Goal: Contribute content: Contribute content

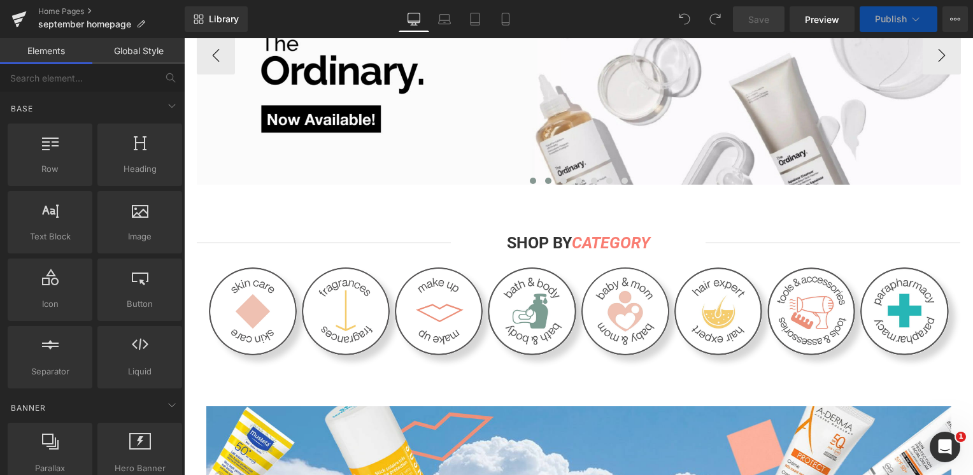
click at [545, 184] on span at bounding box center [548, 181] width 6 height 6
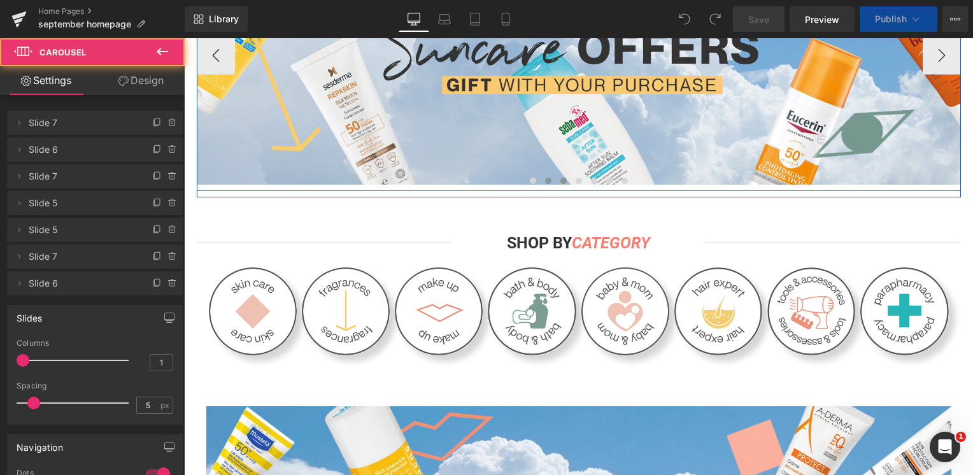
scroll to position [318, 0]
click at [556, 187] on button at bounding box center [563, 180] width 15 height 13
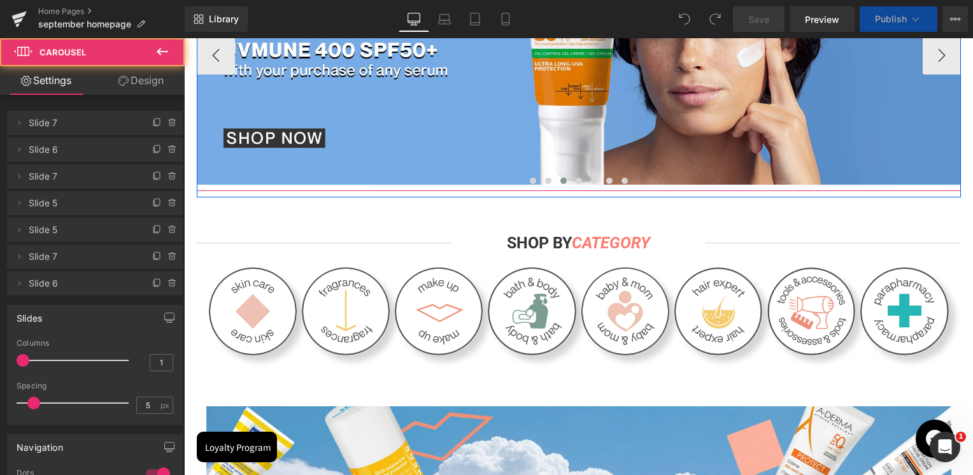
scroll to position [0, 0]
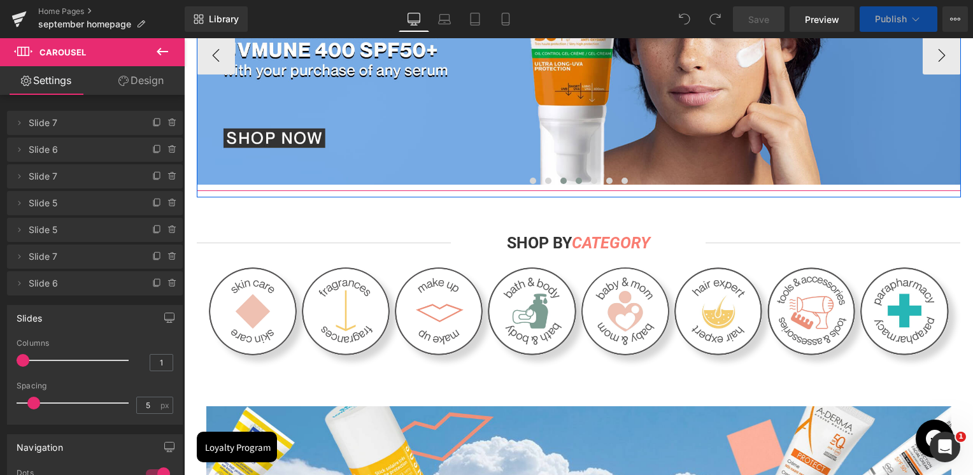
click at [575, 184] on span at bounding box center [578, 181] width 6 height 6
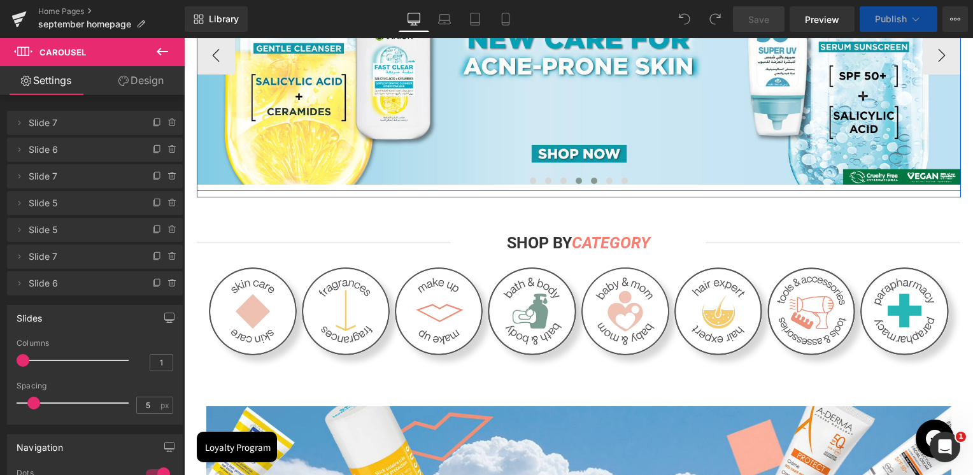
click at [602, 185] on button at bounding box center [609, 180] width 15 height 13
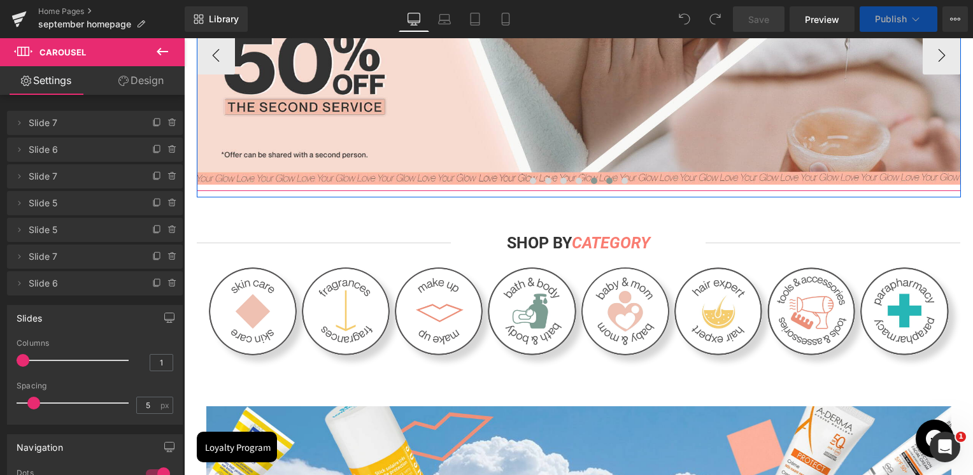
click at [586, 185] on button at bounding box center [593, 180] width 15 height 13
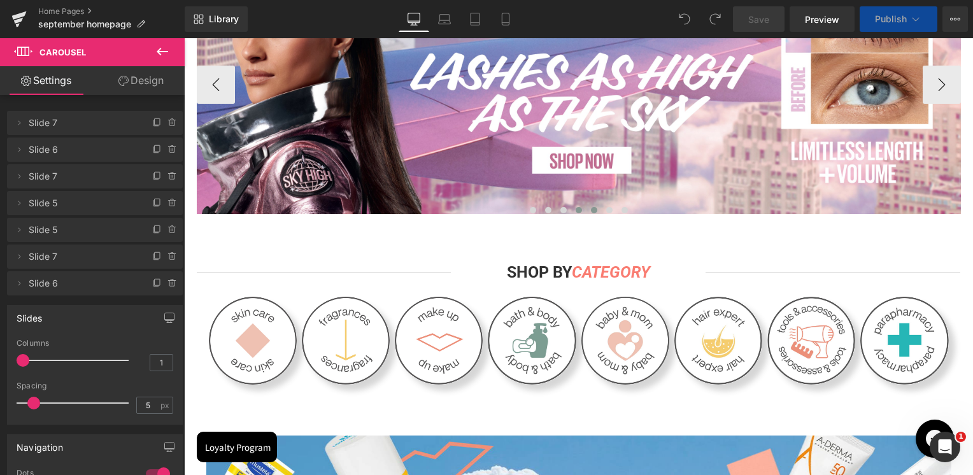
scroll to position [127, 0]
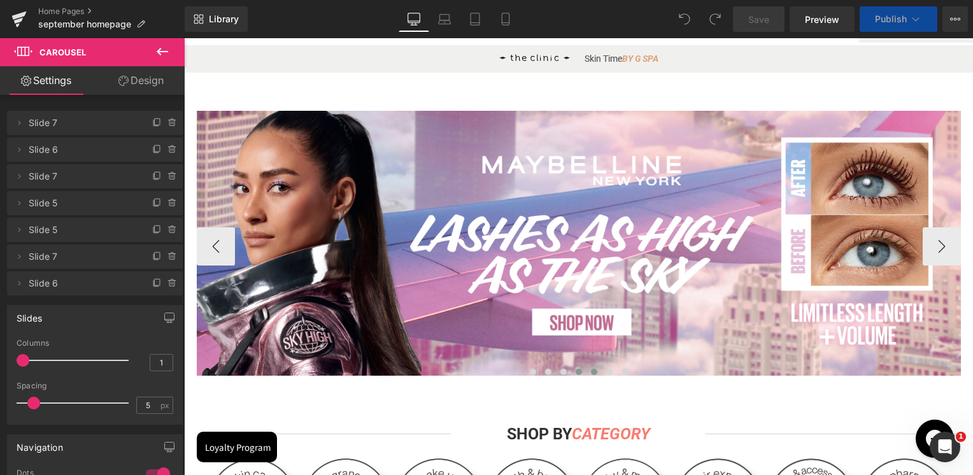
click at [575, 375] on span at bounding box center [578, 372] width 6 height 6
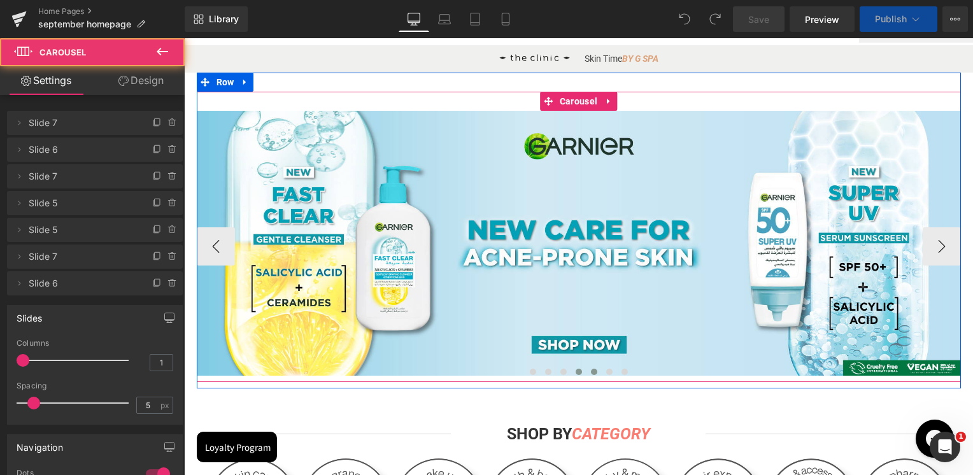
click at [592, 377] on button at bounding box center [593, 371] width 15 height 13
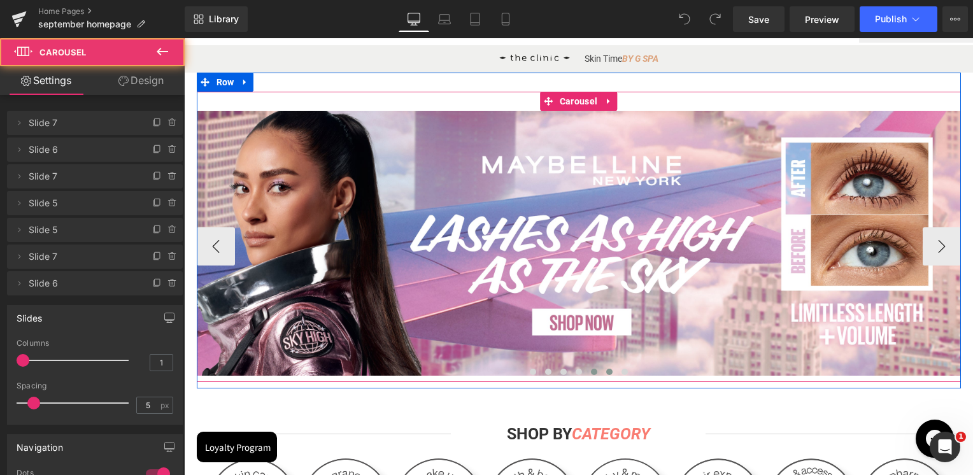
click at [602, 376] on button at bounding box center [609, 371] width 15 height 13
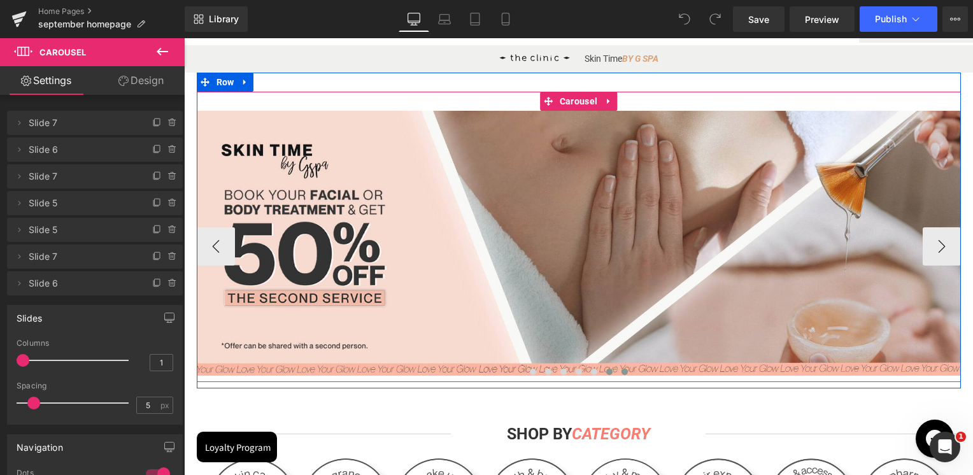
click at [621, 375] on span at bounding box center [624, 372] width 6 height 6
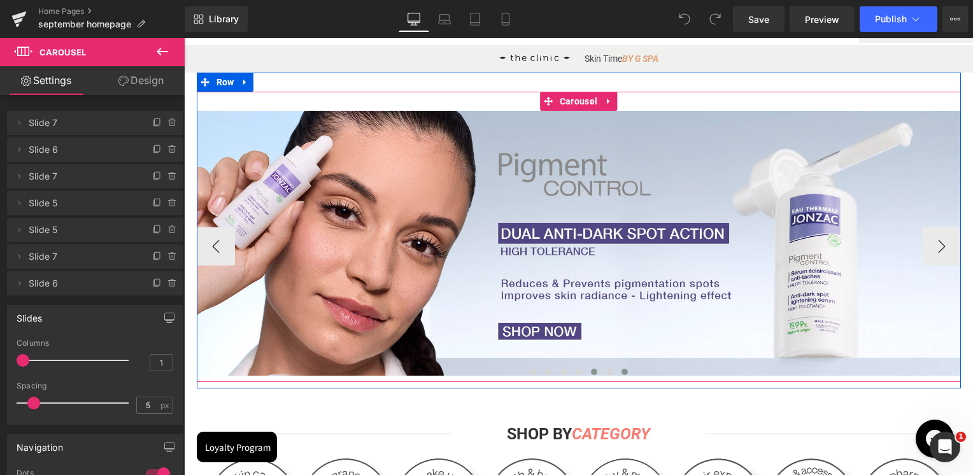
click at [591, 373] on span at bounding box center [594, 372] width 6 height 6
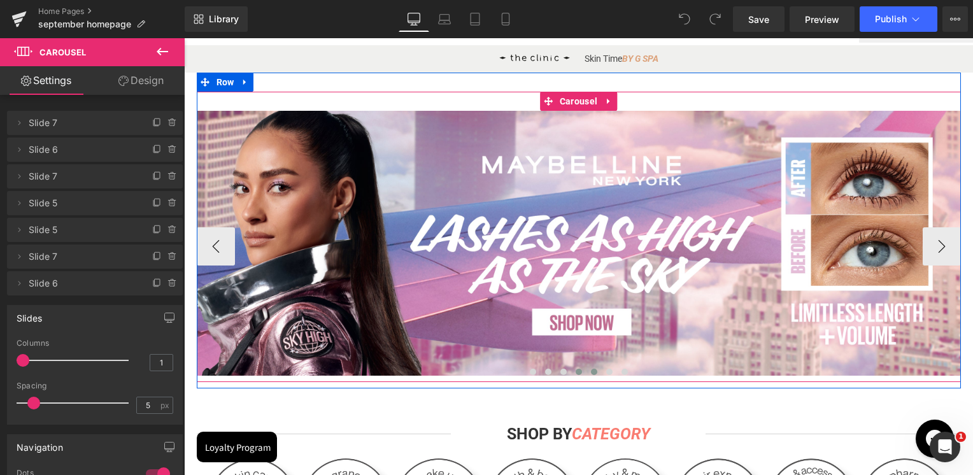
click at [579, 373] on button at bounding box center [578, 371] width 15 height 13
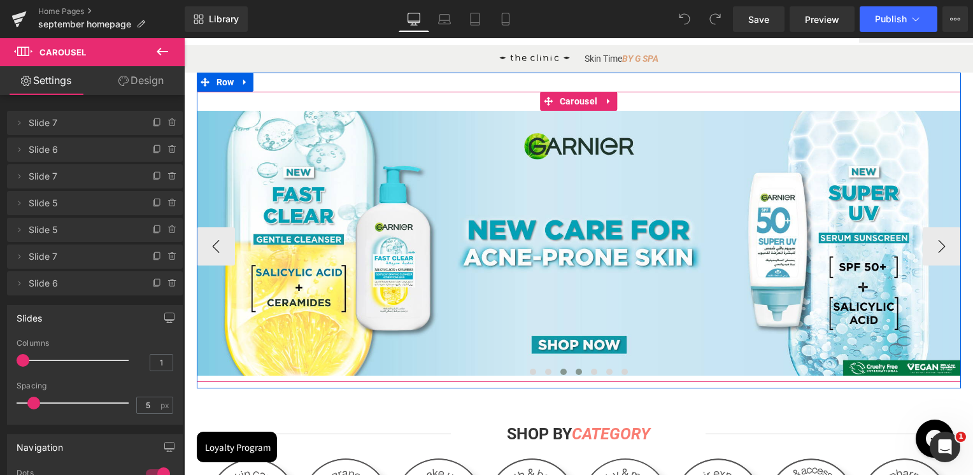
click at [560, 375] on span at bounding box center [563, 372] width 6 height 6
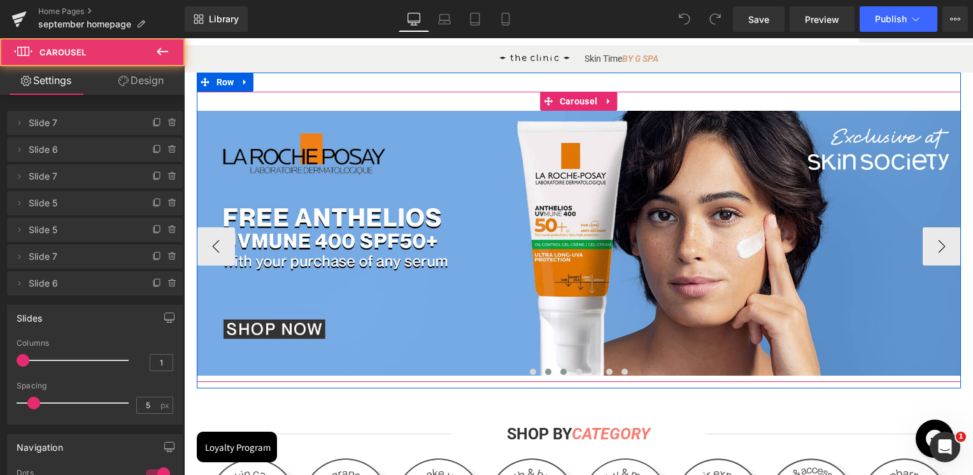
click at [545, 373] on span at bounding box center [548, 372] width 6 height 6
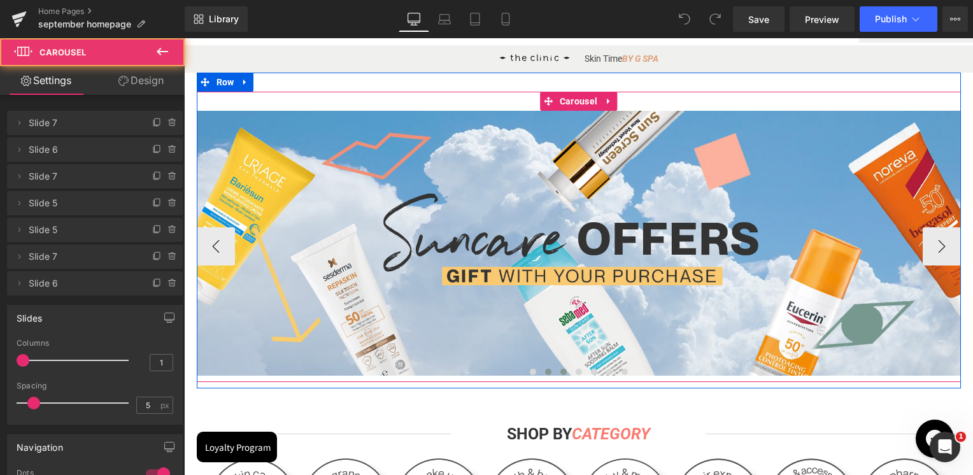
click at [560, 373] on span at bounding box center [563, 372] width 6 height 6
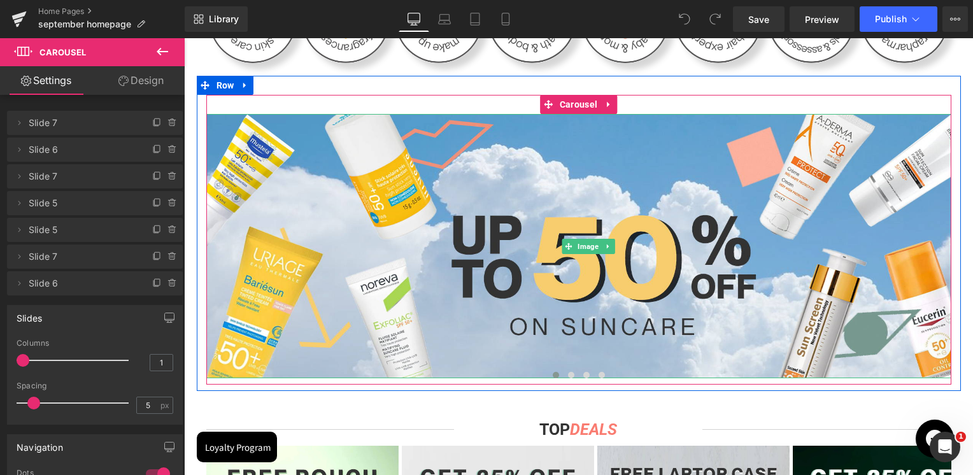
scroll to position [700, 0]
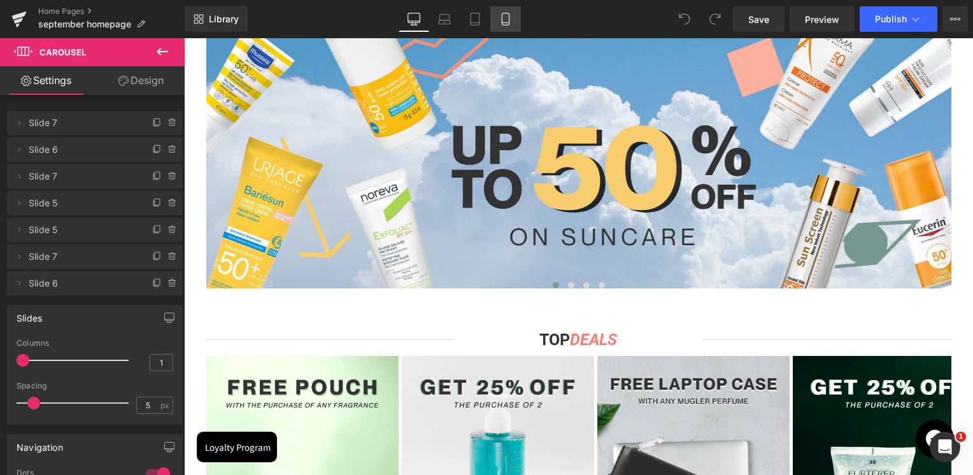
click at [491, 18] on link "Mobile" at bounding box center [505, 18] width 31 height 25
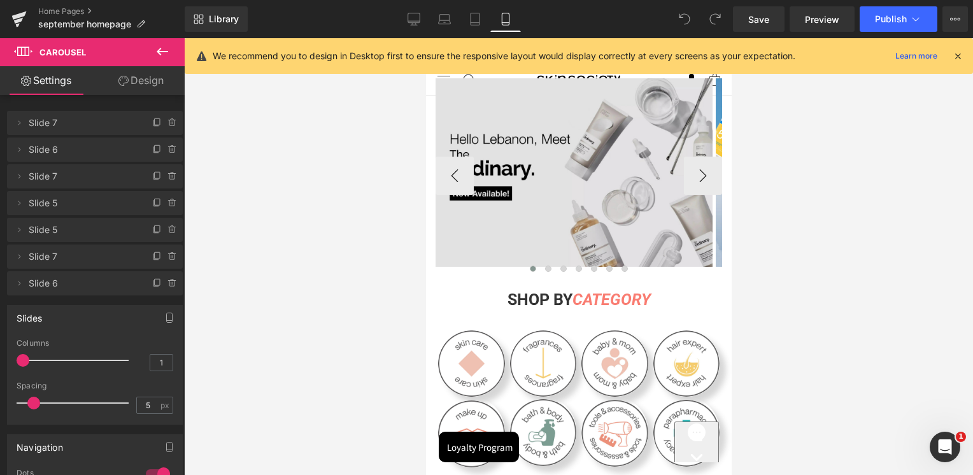
scroll to position [0, 0]
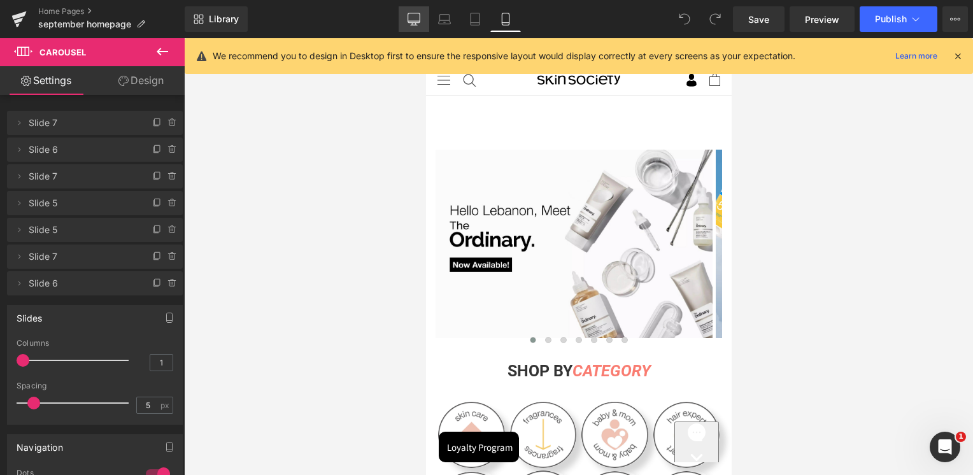
click at [427, 24] on link "Desktop" at bounding box center [413, 18] width 31 height 25
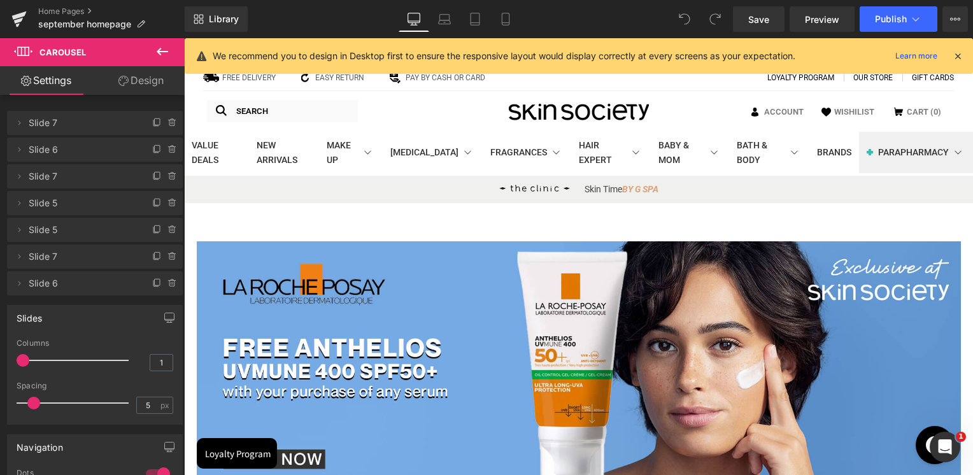
scroll to position [36, 0]
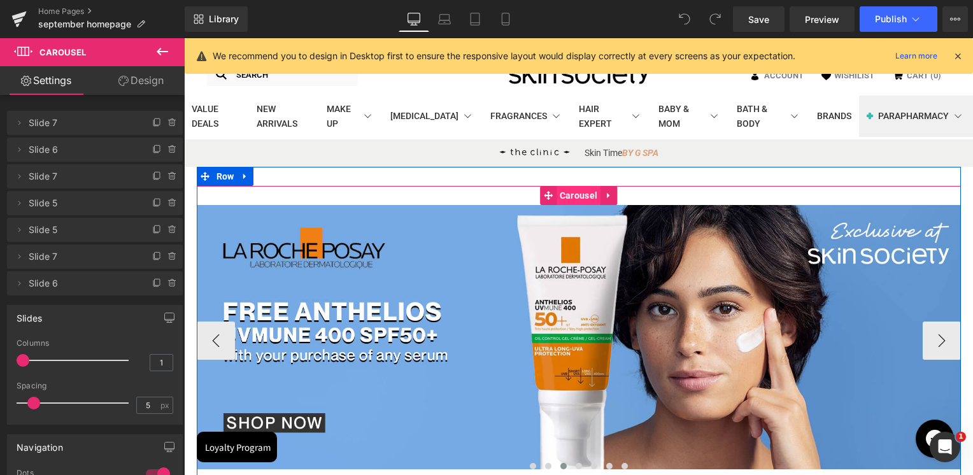
click at [565, 192] on span "Carousel" at bounding box center [578, 195] width 44 height 19
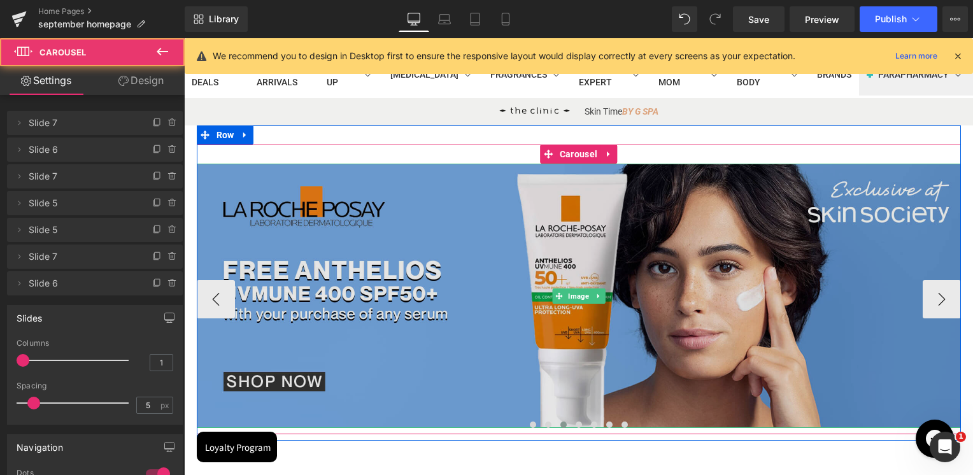
scroll to position [100, 0]
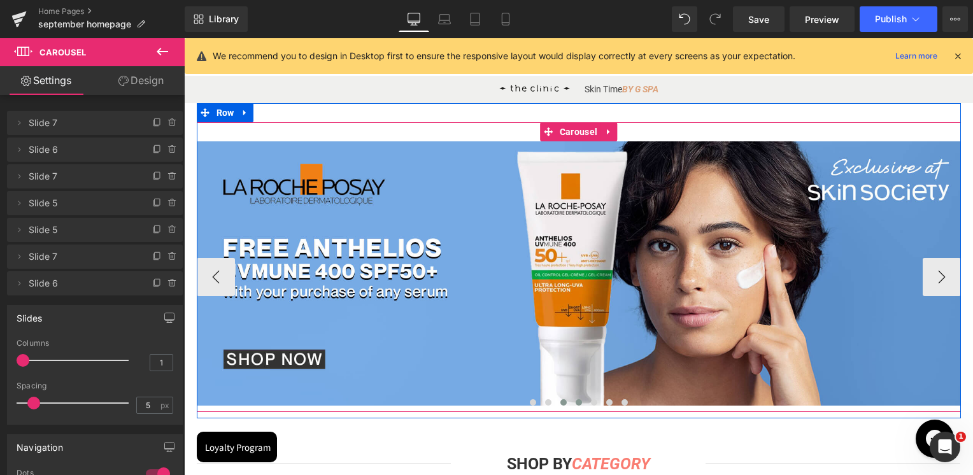
click at [575, 399] on span at bounding box center [578, 402] width 6 height 6
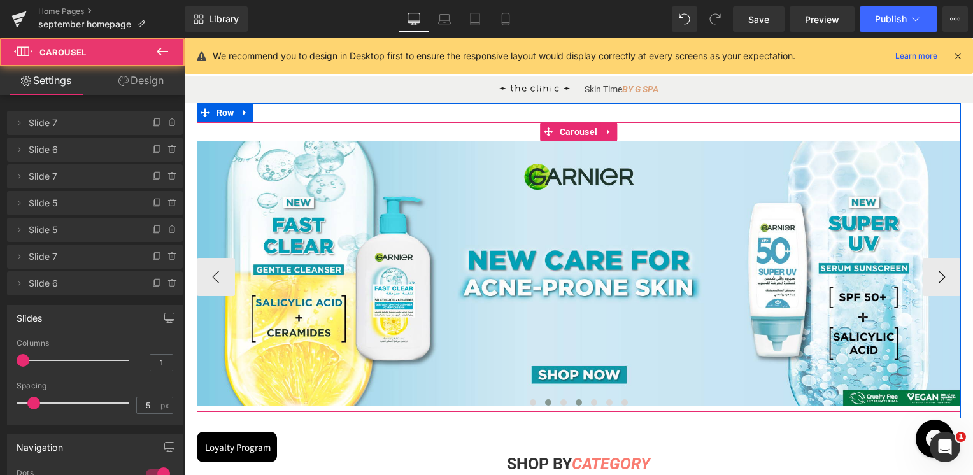
click at [547, 404] on button at bounding box center [547, 402] width 15 height 13
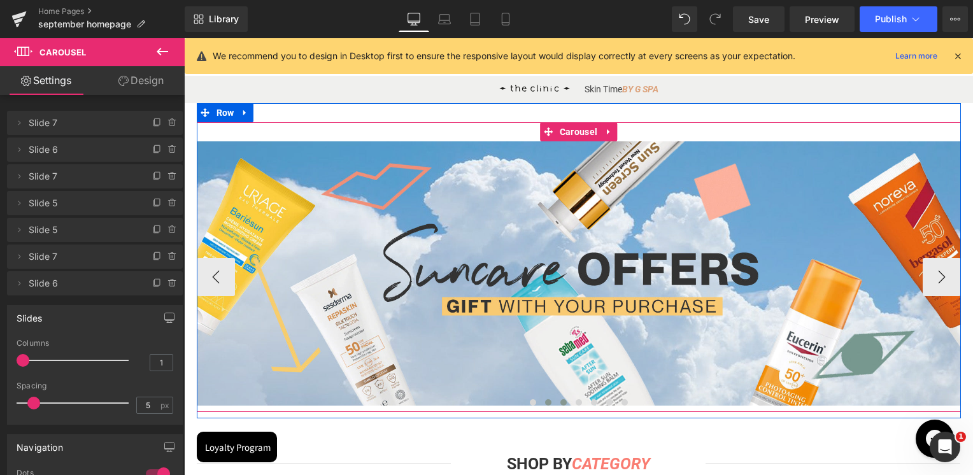
click at [560, 404] on span at bounding box center [563, 402] width 6 height 6
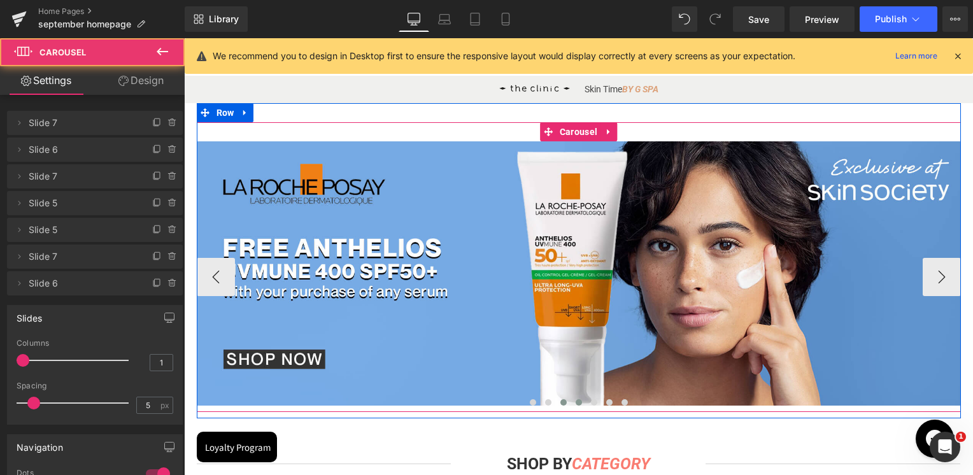
click at [575, 402] on span at bounding box center [578, 402] width 6 height 6
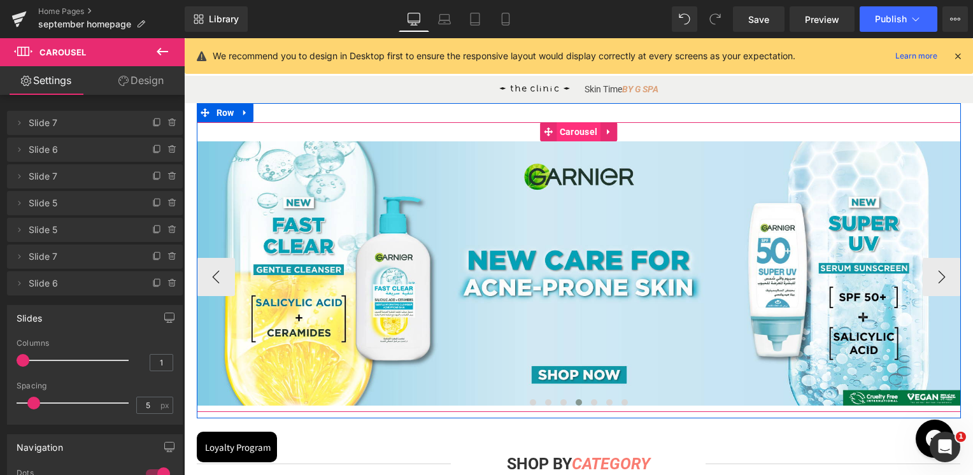
click at [574, 134] on span "Carousel" at bounding box center [578, 131] width 44 height 19
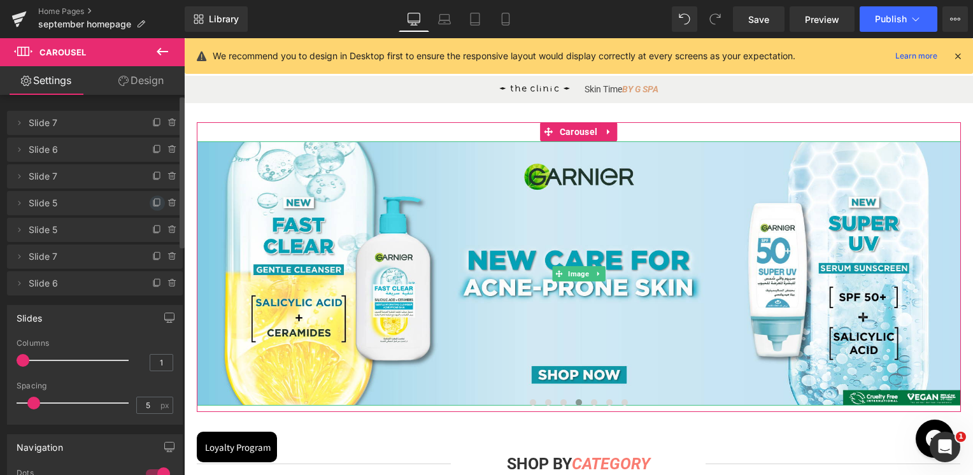
click at [153, 206] on icon at bounding box center [157, 203] width 10 height 10
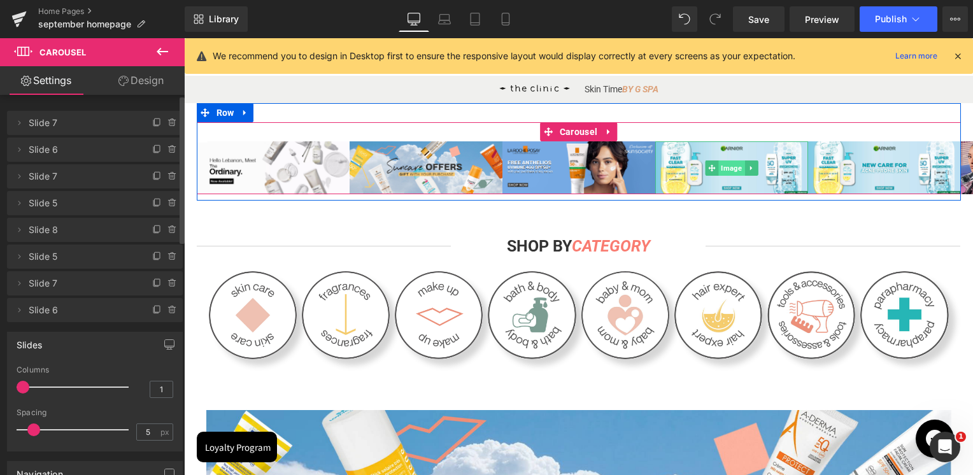
click at [719, 169] on span "Image" at bounding box center [731, 167] width 26 height 15
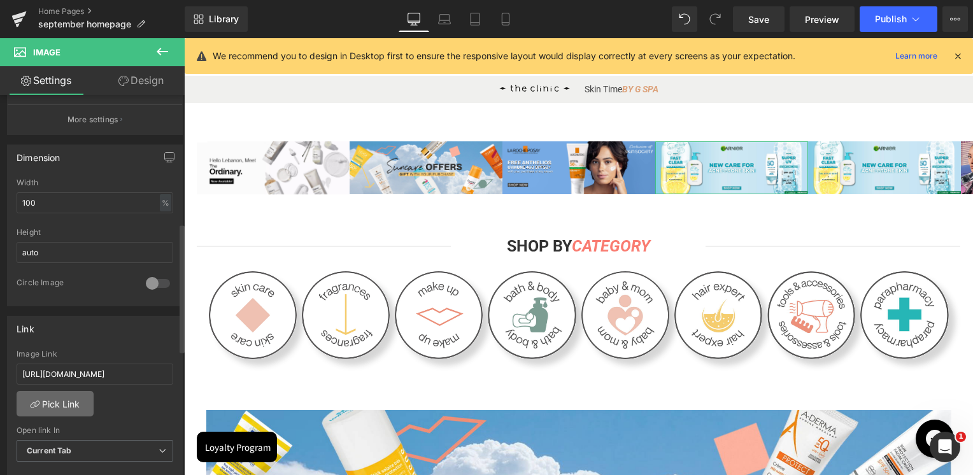
scroll to position [382, 0]
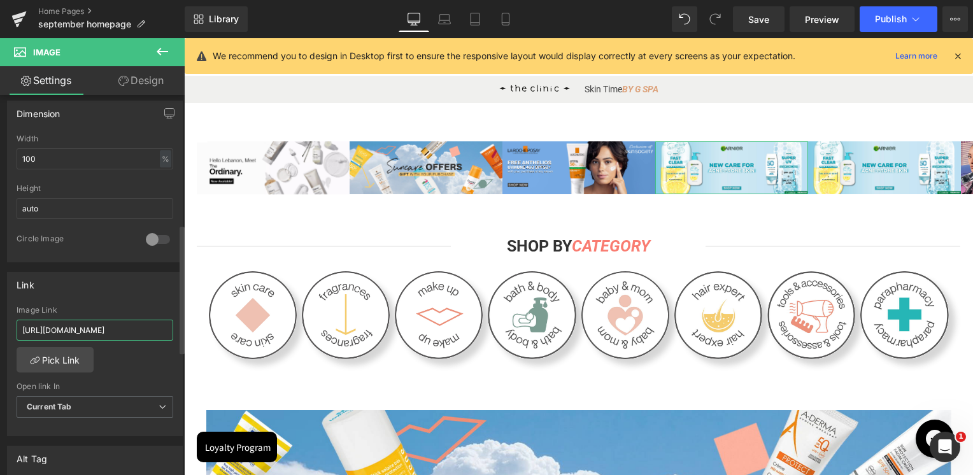
click at [81, 327] on input "https://skinsociety.me/pages/garnier-anti-acne?_ab=0&key=1758087096426" at bounding box center [95, 330] width 157 height 21
paste input "collections/loreal-paris-skin-care-1"
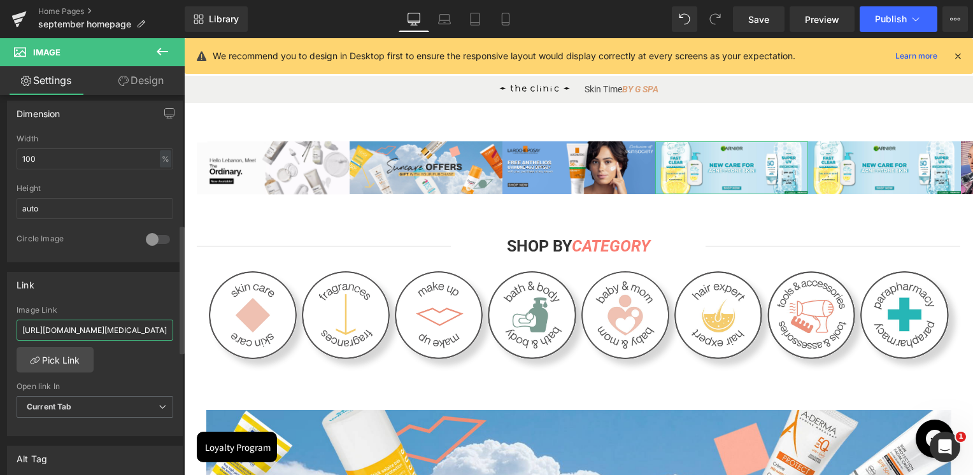
type input "[URL][DOMAIN_NAME][MEDICAL_DATA]"
click at [90, 295] on div "Link https://skinsociety.me/pages/garnier-anti-acne?_ab=0&key=1758087096426 Ima…" at bounding box center [95, 354] width 176 height 165
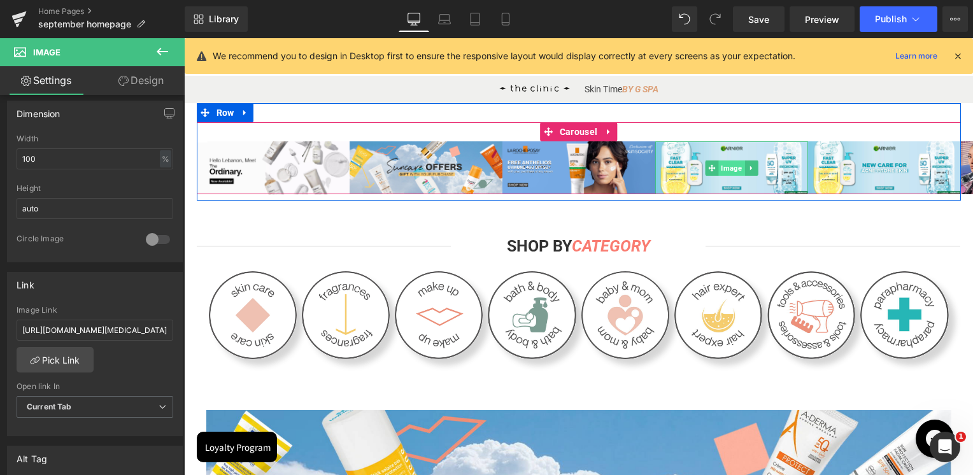
click at [722, 170] on span "Image" at bounding box center [731, 167] width 26 height 15
drag, startPoint x: 577, startPoint y: 169, endPoint x: 567, endPoint y: 172, distance: 9.9
click at [577, 169] on span "Image" at bounding box center [578, 167] width 26 height 15
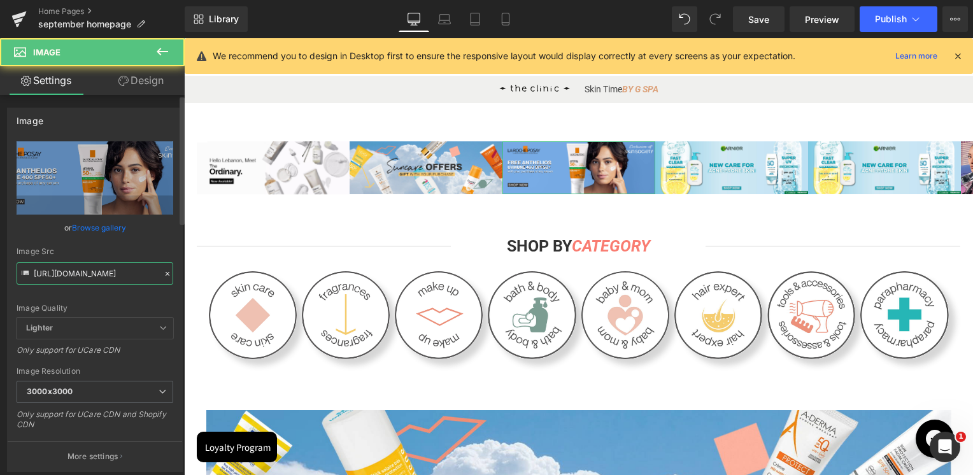
click at [95, 283] on input "[URL][DOMAIN_NAME]" at bounding box center [95, 273] width 157 height 22
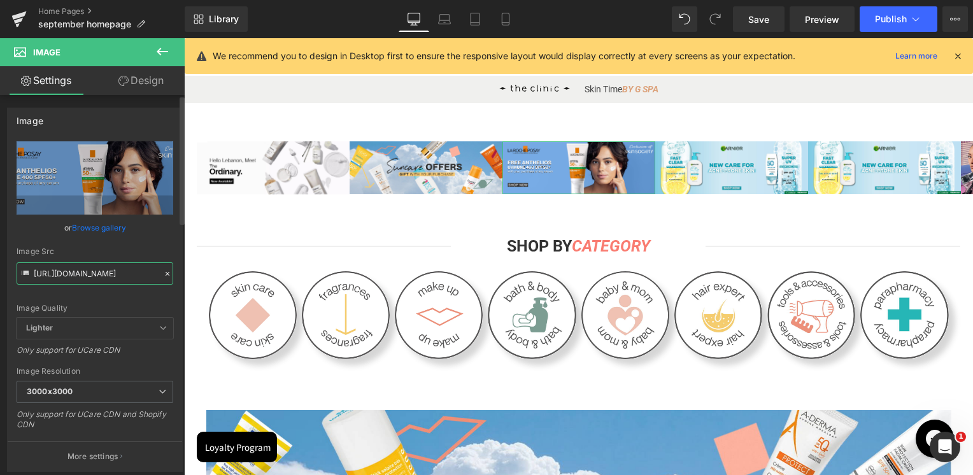
paste input "Banner-Buy1-Get1-homepage.jpg?v=1758271719"
type input "https://cdn.shopify.com/s/files/1/0295/0545/4173/files/Banner-Buy1-Get1-homepag…"
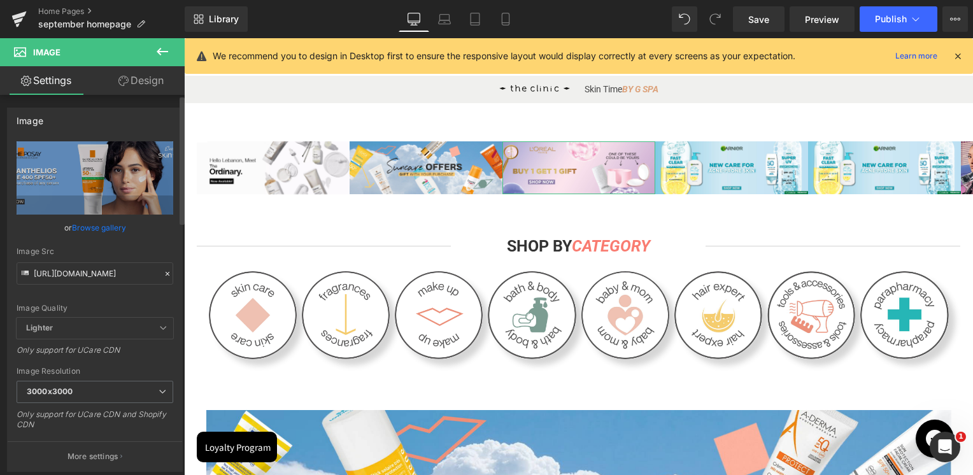
click at [104, 253] on div "Image Src" at bounding box center [95, 251] width 157 height 9
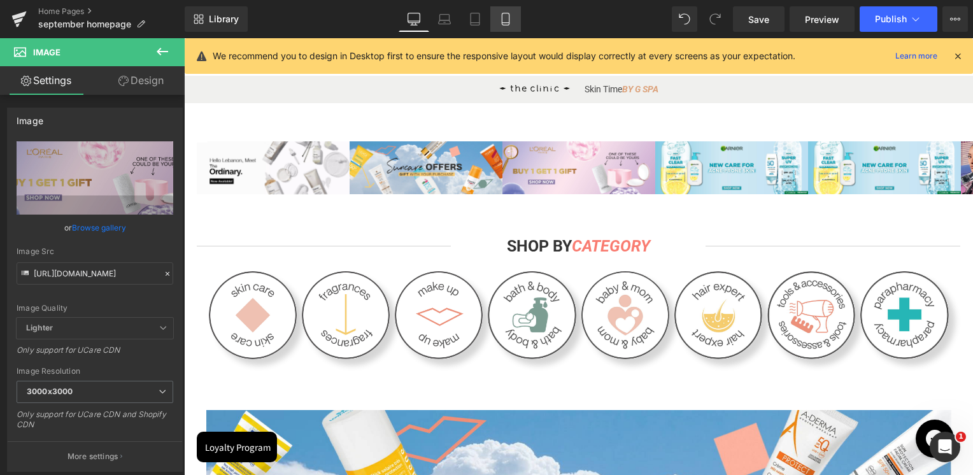
click at [504, 27] on link "Mobile" at bounding box center [505, 18] width 31 height 25
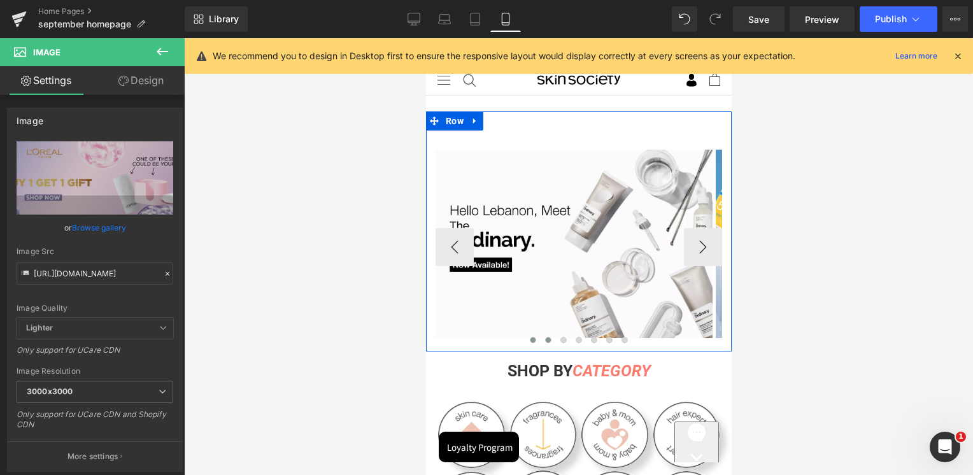
click at [544, 340] on span at bounding box center [547, 340] width 6 height 6
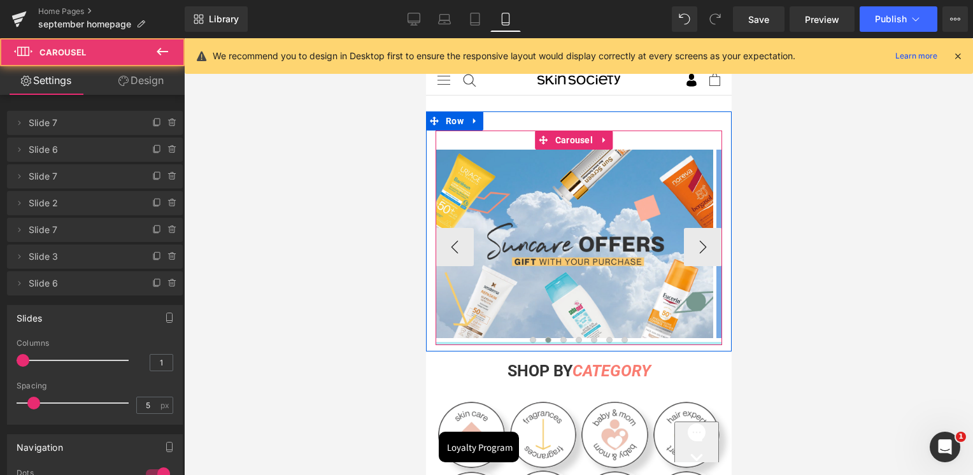
click at [554, 342] on div at bounding box center [578, 343] width 286 height 3
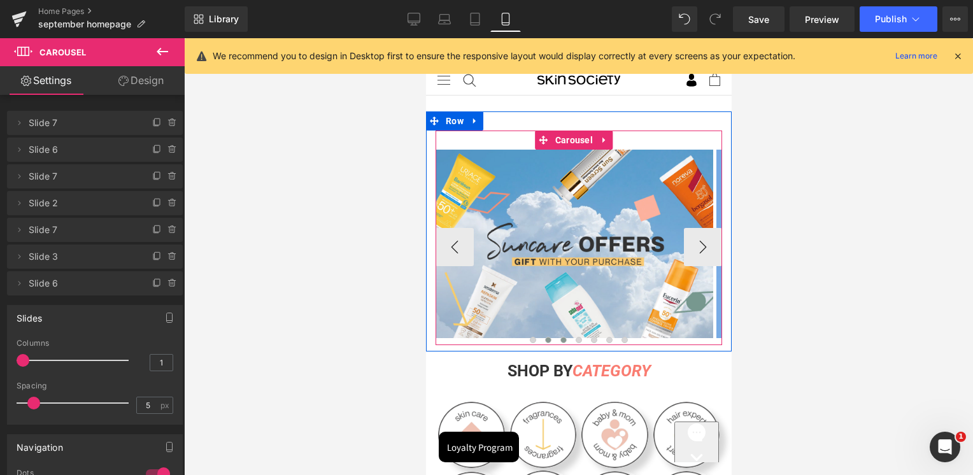
click at [560, 337] on span at bounding box center [563, 340] width 6 height 6
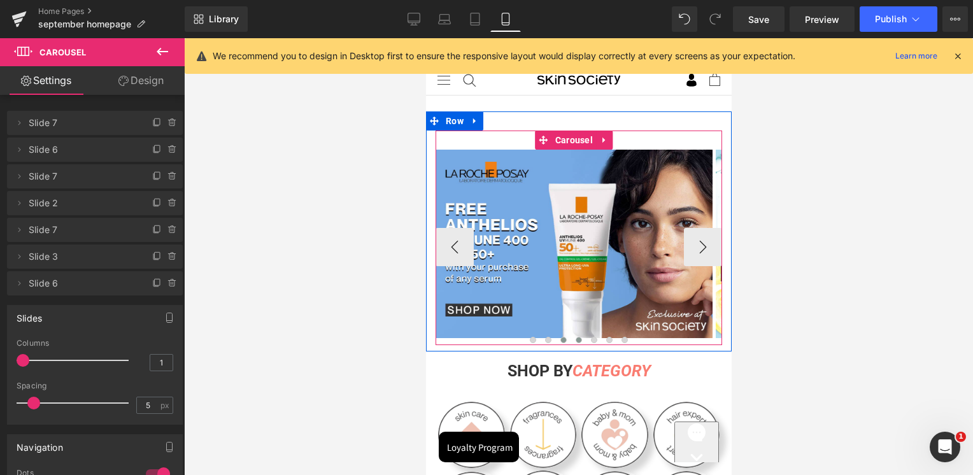
click at [570, 337] on button at bounding box center [577, 340] width 15 height 13
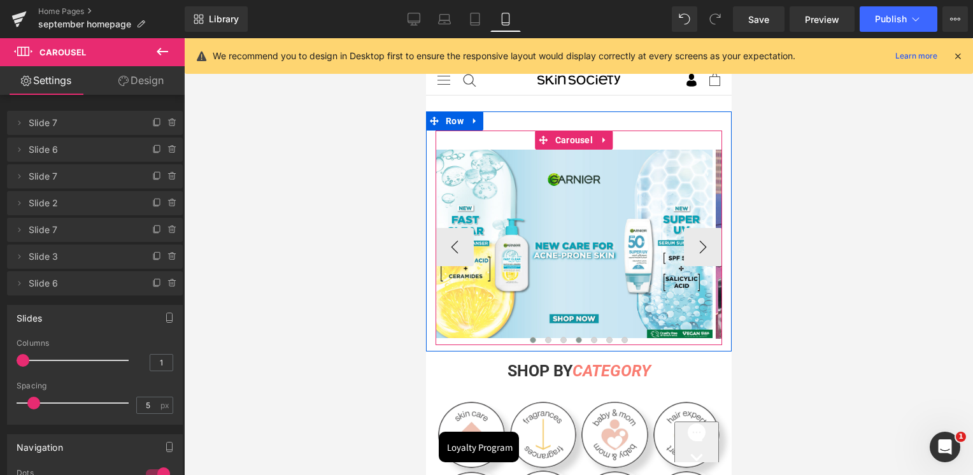
click at [529, 338] on span at bounding box center [532, 340] width 6 height 6
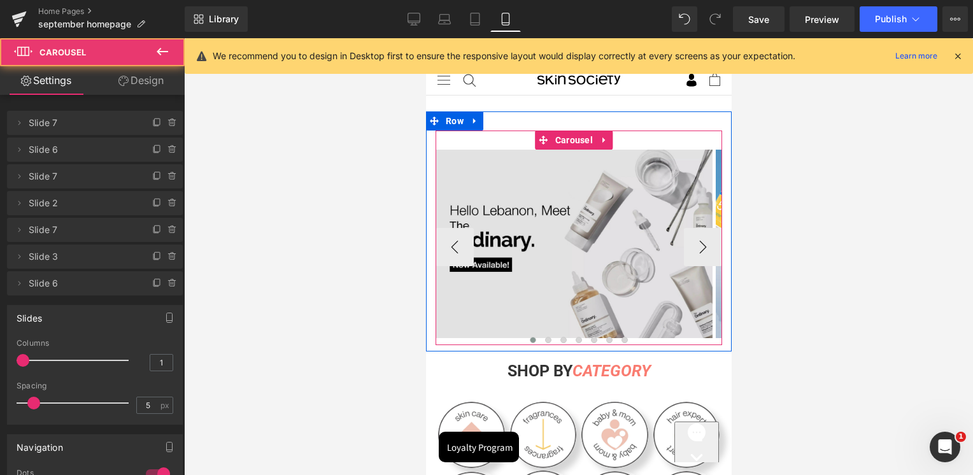
click at [522, 197] on img at bounding box center [573, 244] width 277 height 188
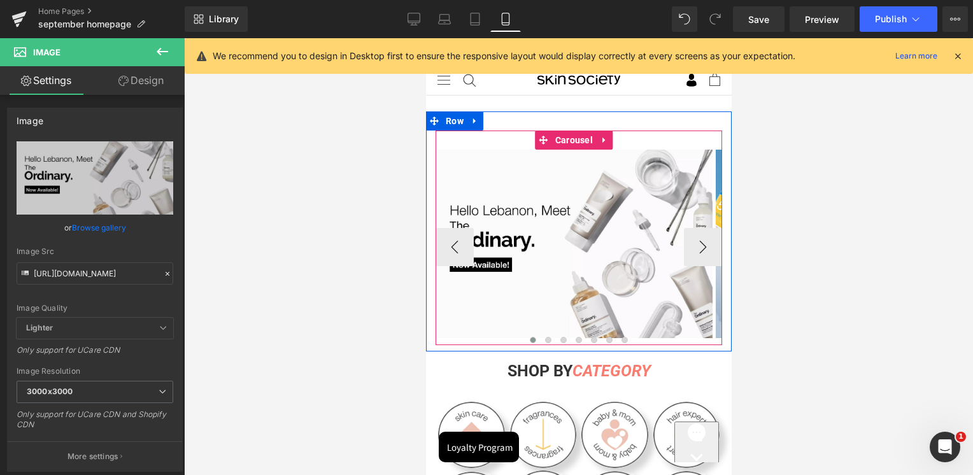
click at [573, 138] on span "Carousel" at bounding box center [573, 139] width 44 height 19
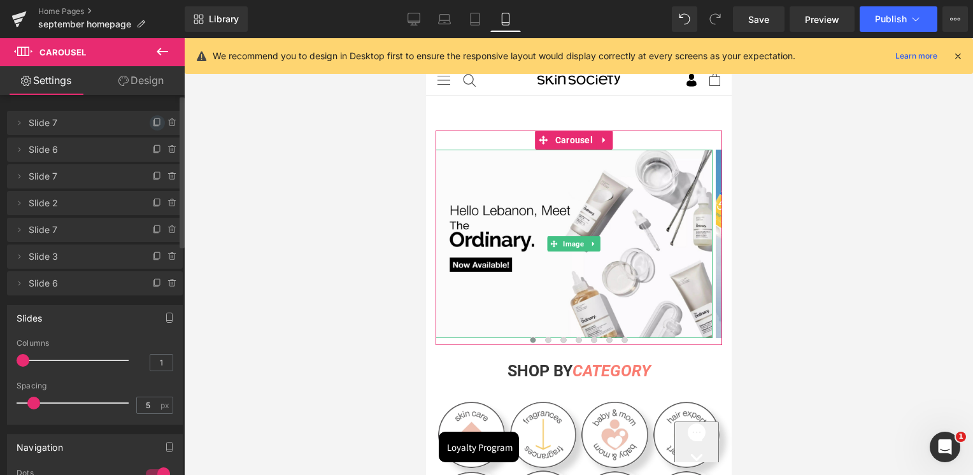
click at [152, 121] on icon at bounding box center [157, 123] width 10 height 10
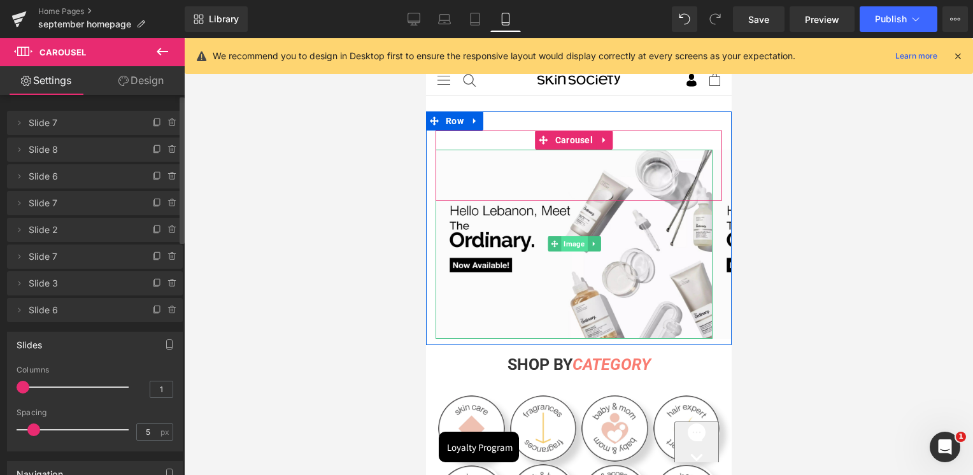
click at [577, 246] on span "Image" at bounding box center [573, 243] width 26 height 15
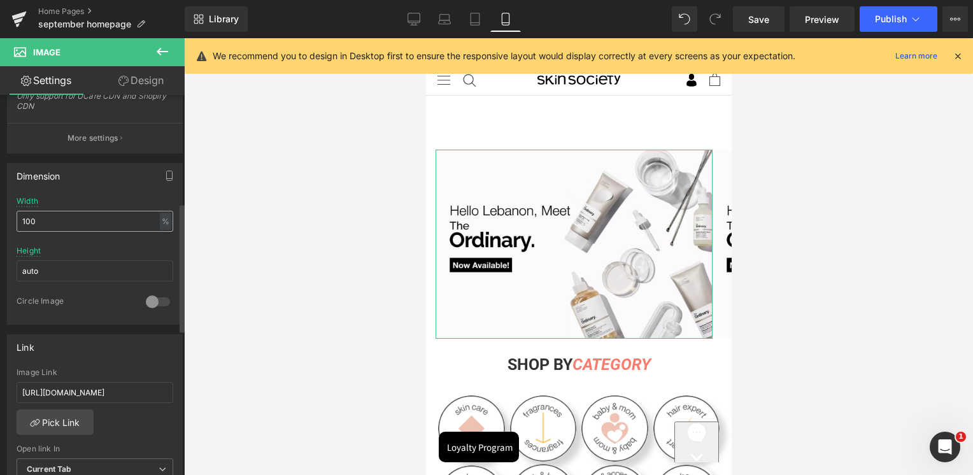
scroll to position [64, 0]
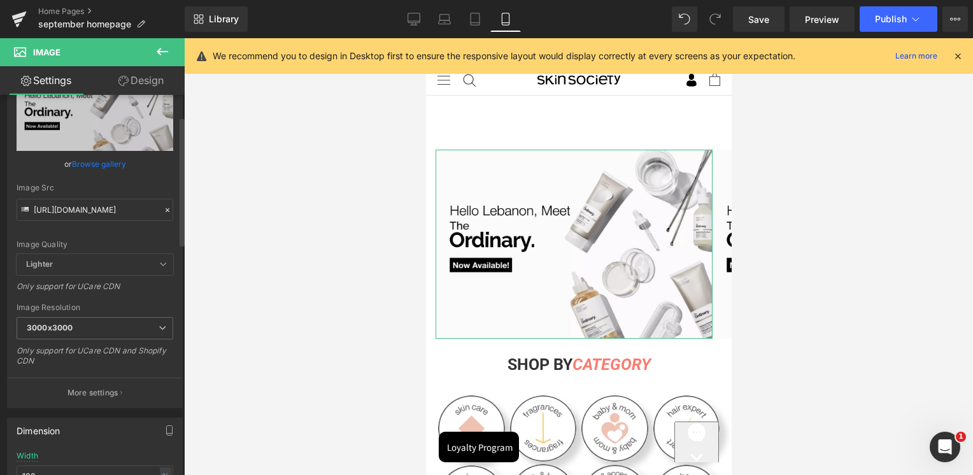
click at [67, 193] on div "Image Src https://cdn.shopify.com/s/files/1/0295/0545/4173/files/The_Ordinary_h…" at bounding box center [95, 202] width 157 height 38
click at [67, 205] on input "https://cdn.shopify.com/s/files/1/0295/0545/4173/files/The_Ordinary_homepage_mo…" at bounding box center [95, 210] width 157 height 22
paste input "Buy-1-Get-Gift-Mobile.jpg?v=1758271719"
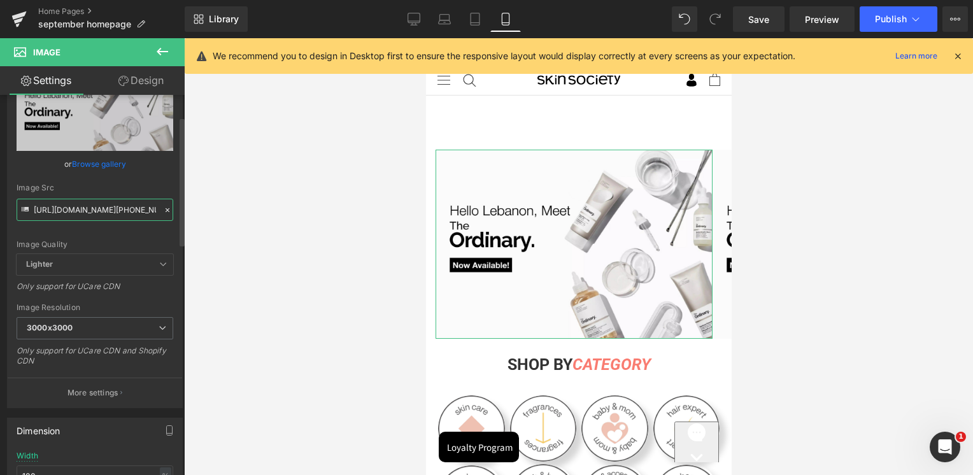
scroll to position [0, 230]
type input "https://cdn.shopify.com/s/files/1/0295/0545/4173/files/Buy-1-Get-Gift-Mobile.jp…"
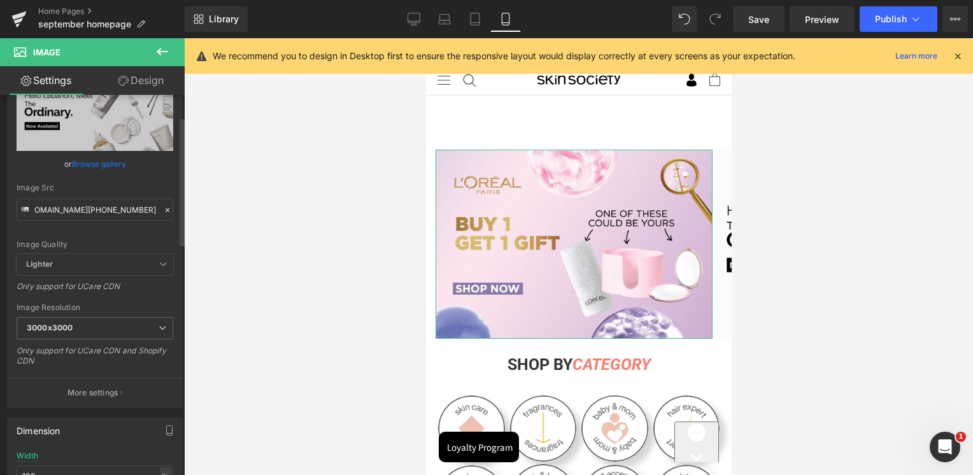
click at [80, 185] on div "Image Src" at bounding box center [95, 187] width 157 height 9
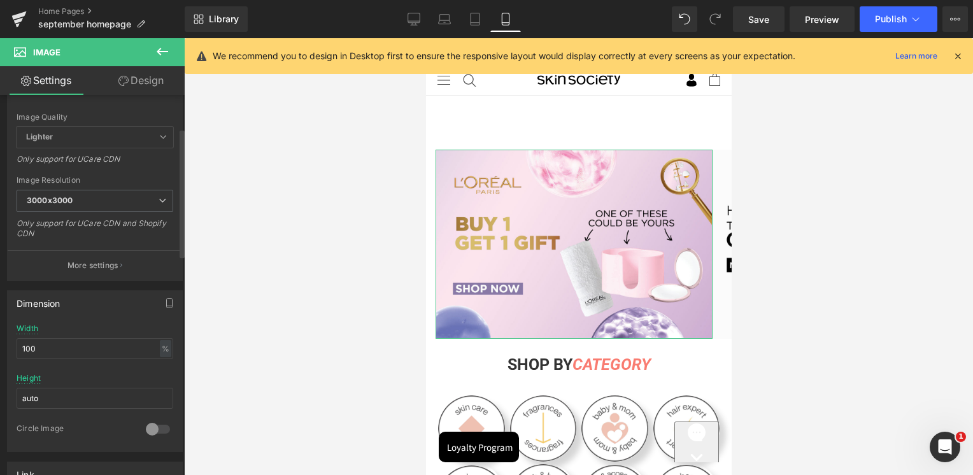
scroll to position [0, 0]
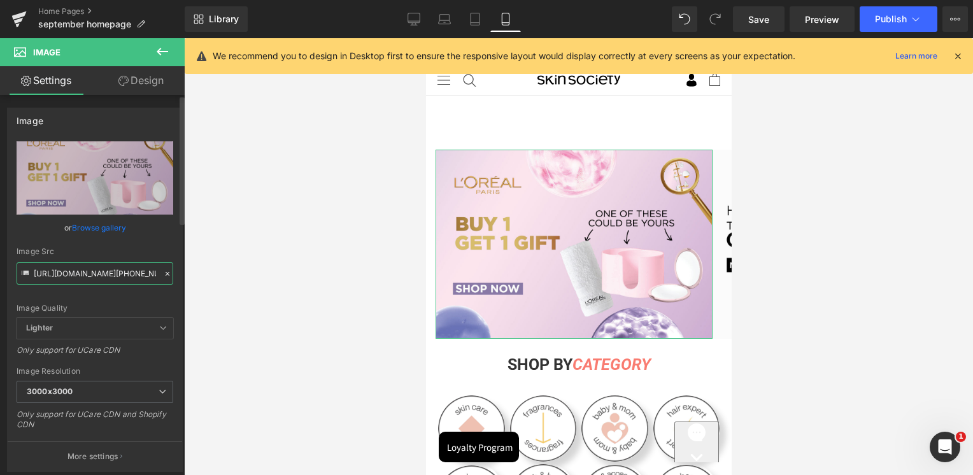
click at [66, 277] on input "https://cdn.shopify.com/s/files/1/0295/0545/4173/files/Buy-1-Get-Gift-Mobile.jp…" at bounding box center [95, 273] width 157 height 22
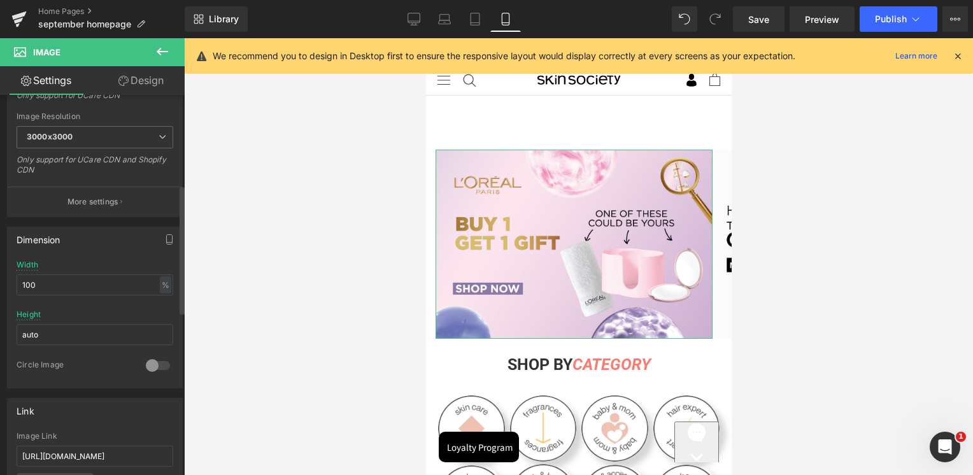
scroll to position [382, 0]
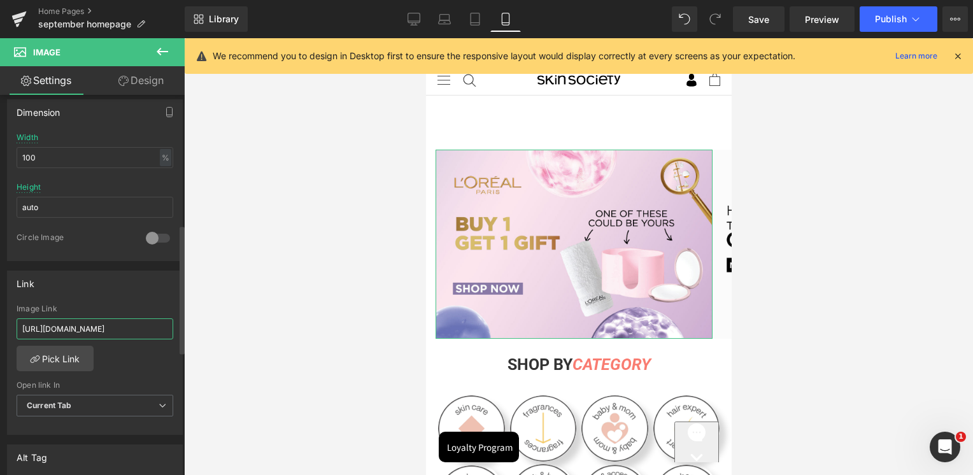
click at [76, 320] on input "https://skinsociety.me/pages/the-ordinary" at bounding box center [95, 328] width 157 height 21
paste input "collections/loreal-paris-skin-care-1"
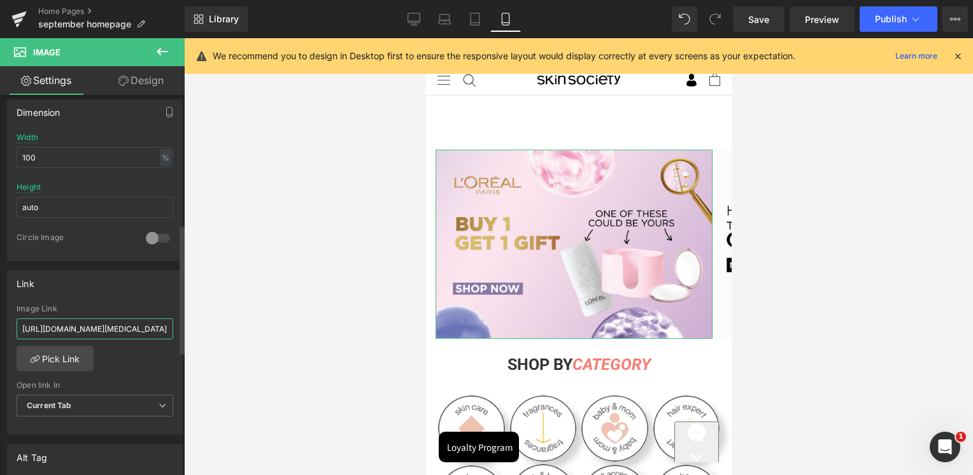
type input "[URL][DOMAIN_NAME][MEDICAL_DATA]"
click at [97, 294] on div "Link https://skinsociety.me/pages/the-ordinary Image Link https://skinsociety.m…" at bounding box center [95, 353] width 176 height 165
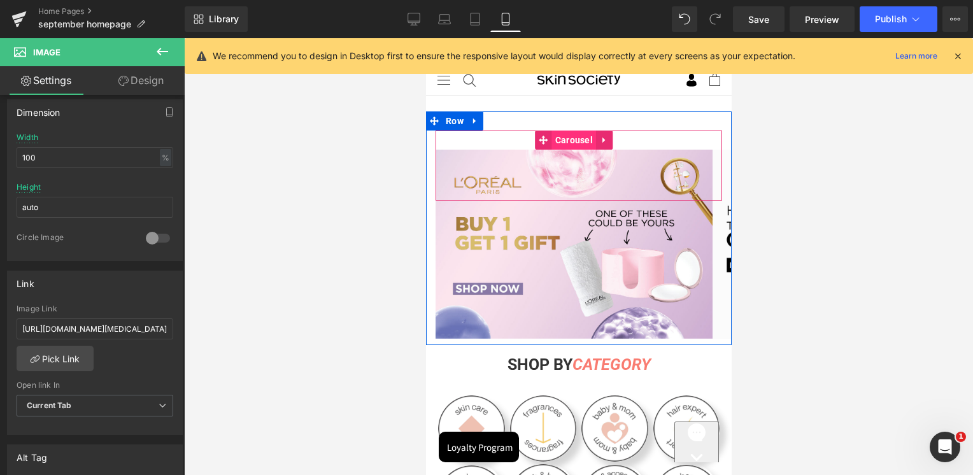
click at [566, 132] on span "Carousel" at bounding box center [573, 139] width 44 height 19
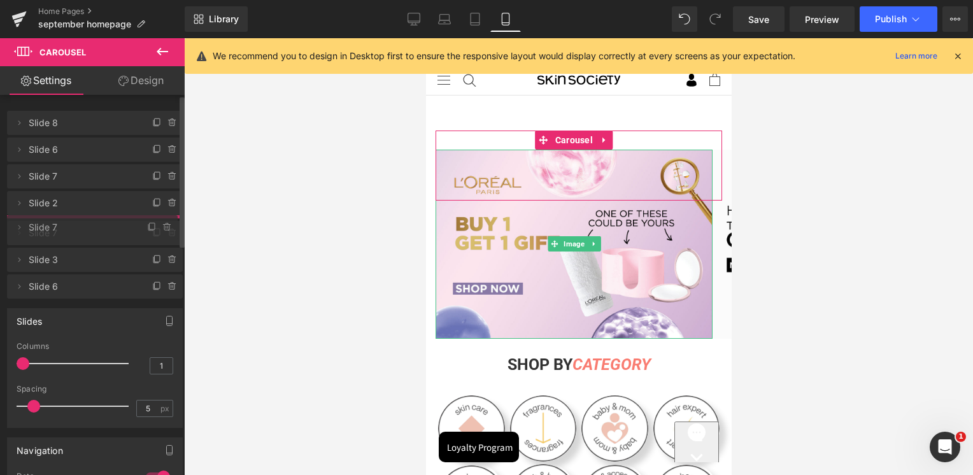
drag, startPoint x: 70, startPoint y: 123, endPoint x: 75, endPoint y: 228, distance: 104.5
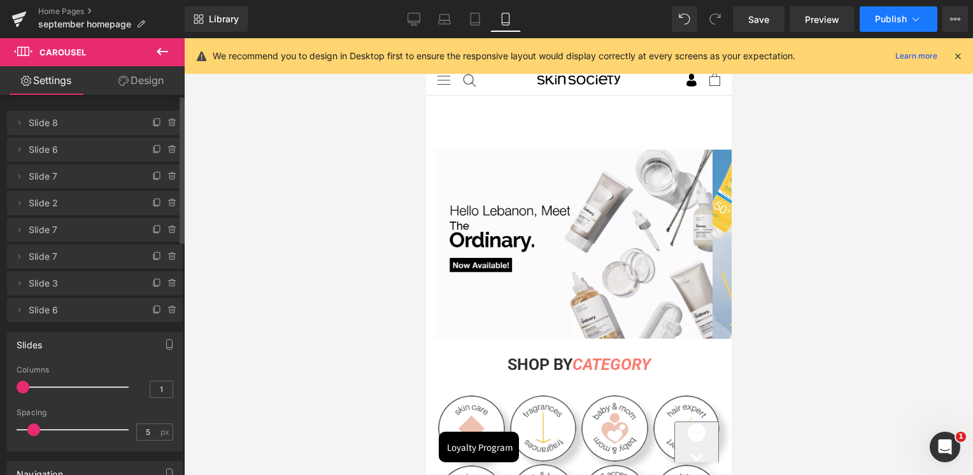
click at [878, 24] on button "Publish" at bounding box center [898, 18] width 78 height 25
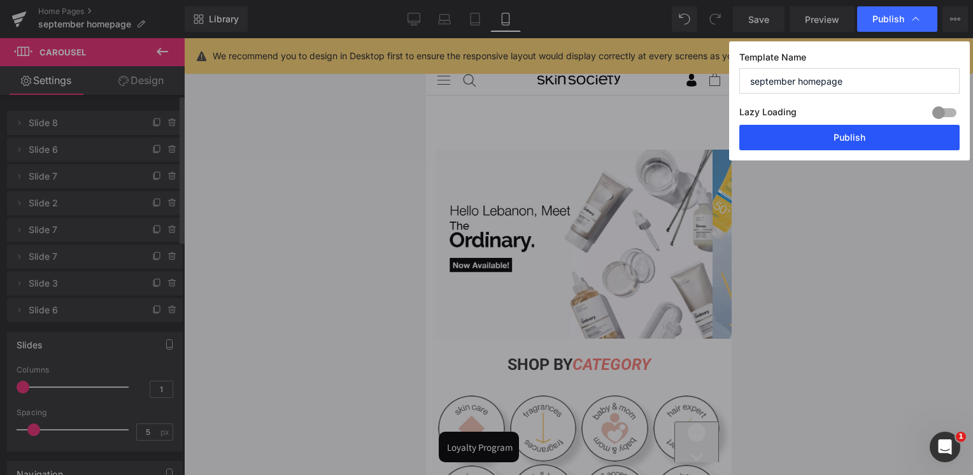
click at [855, 135] on button "Publish" at bounding box center [849, 137] width 220 height 25
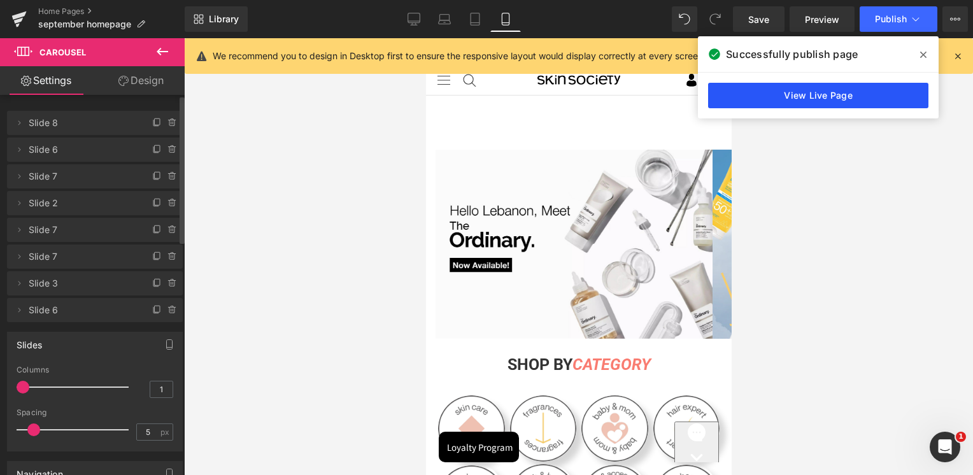
click at [808, 89] on link "View Live Page" at bounding box center [818, 95] width 220 height 25
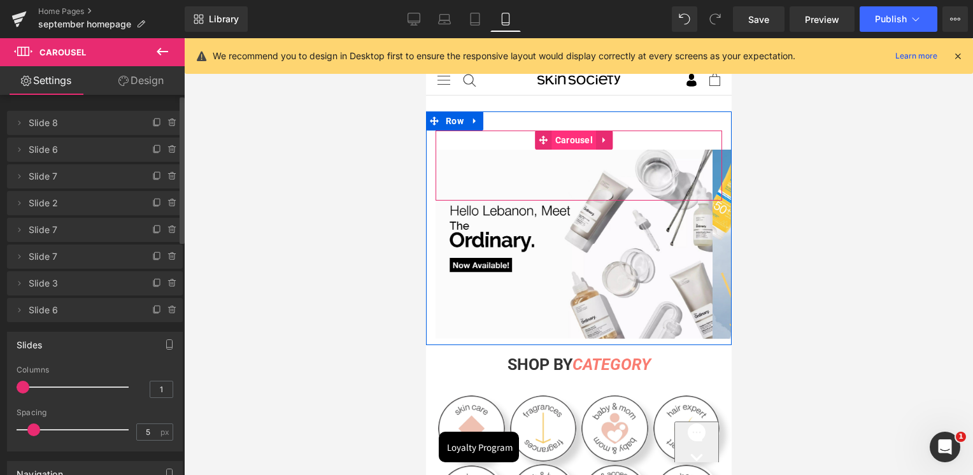
click at [577, 137] on span "Carousel" at bounding box center [573, 139] width 44 height 19
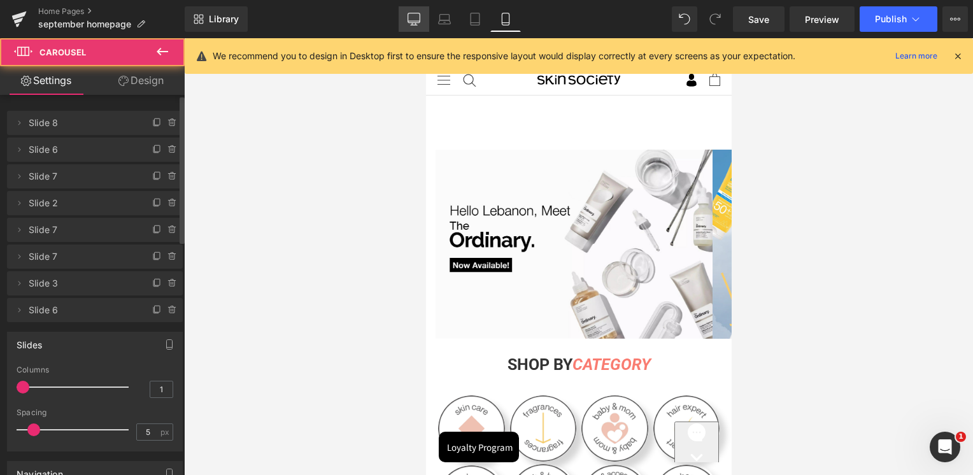
click at [424, 20] on link "Desktop" at bounding box center [413, 18] width 31 height 25
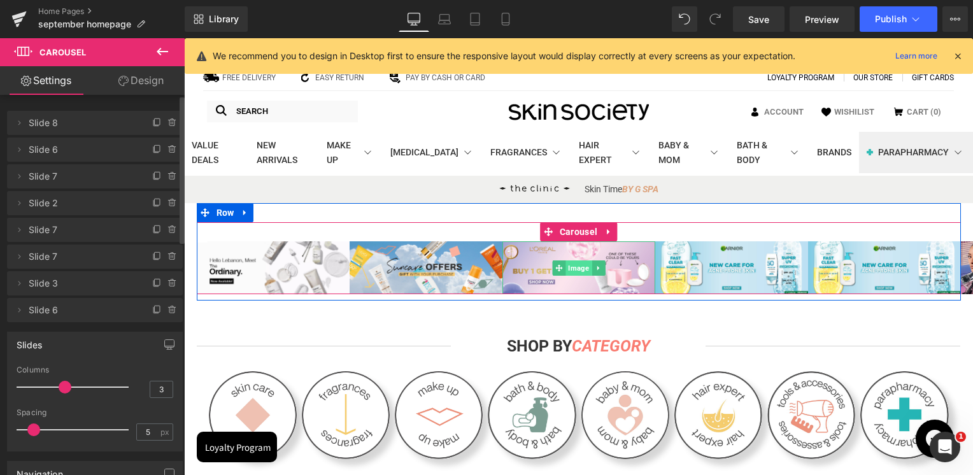
click at [577, 273] on span "Image" at bounding box center [578, 267] width 26 height 15
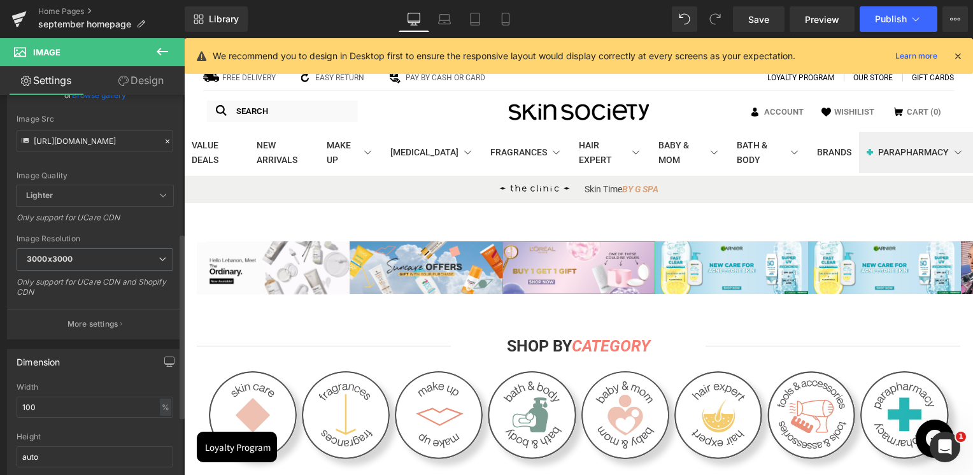
scroll to position [318, 0]
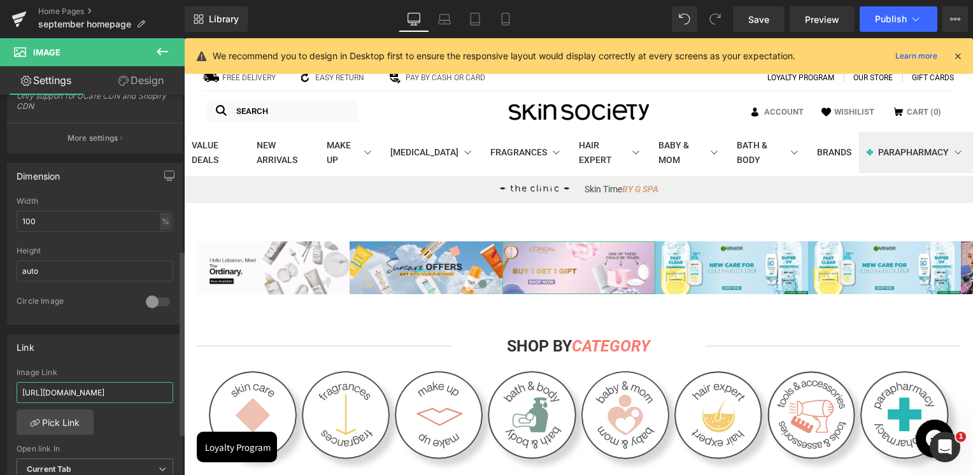
click at [106, 390] on input "[URL][DOMAIN_NAME]" at bounding box center [95, 392] width 157 height 21
paste input "collections/loreal-paris-skin-care-1"
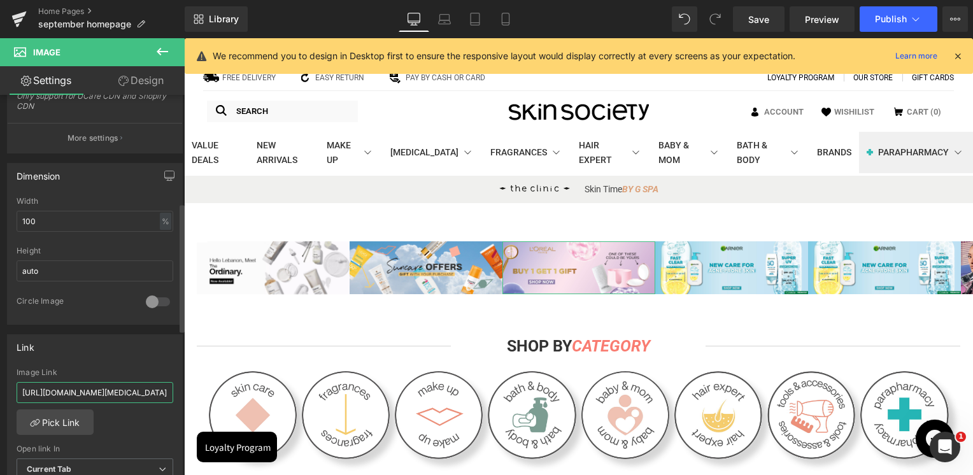
type input "[URL][DOMAIN_NAME][MEDICAL_DATA]"
click at [115, 370] on div "Image Link" at bounding box center [95, 372] width 157 height 9
click at [127, 393] on input "[URL][DOMAIN_NAME][MEDICAL_DATA]" at bounding box center [95, 392] width 157 height 21
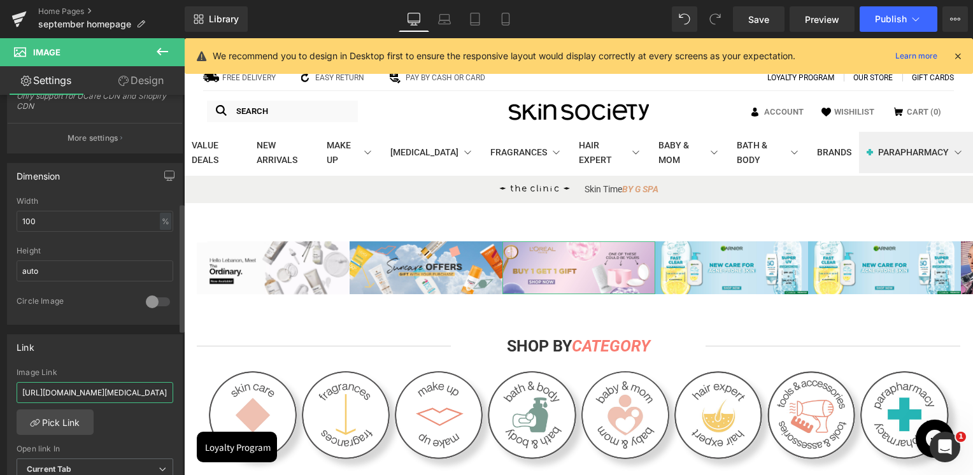
click at [127, 393] on input "[URL][DOMAIN_NAME][MEDICAL_DATA]" at bounding box center [95, 392] width 157 height 21
click at [138, 360] on div "Link https://skinsociety.me/pages/search-results-page?q=la%20roche%20posay%20se…" at bounding box center [95, 416] width 176 height 165
click at [911, 22] on icon at bounding box center [915, 19] width 13 height 13
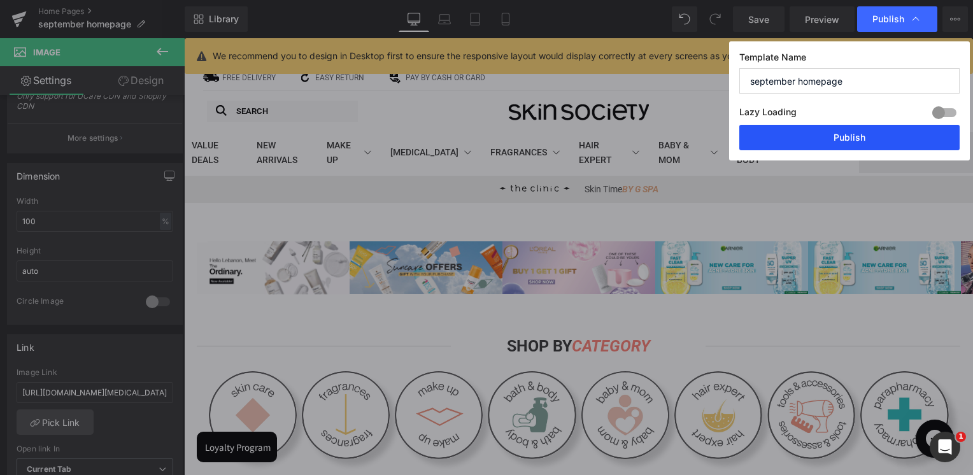
click at [854, 142] on button "Publish" at bounding box center [849, 137] width 220 height 25
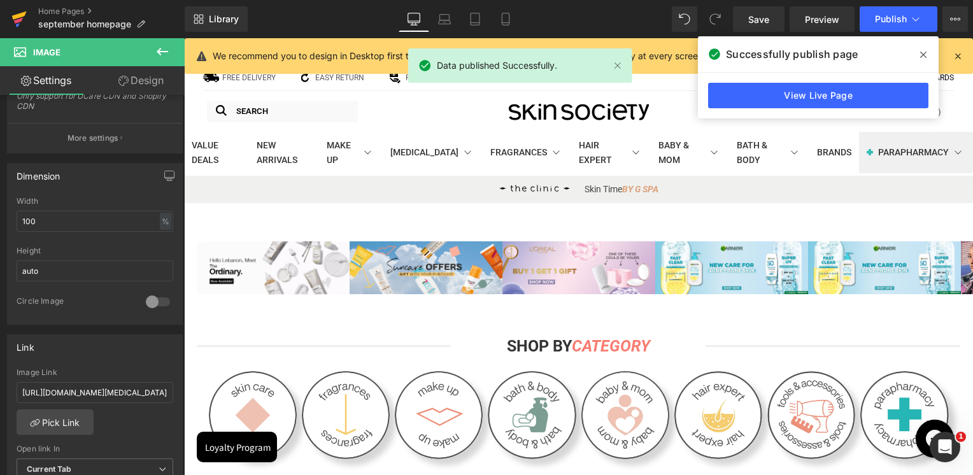
click at [23, 22] on icon at bounding box center [18, 19] width 15 height 32
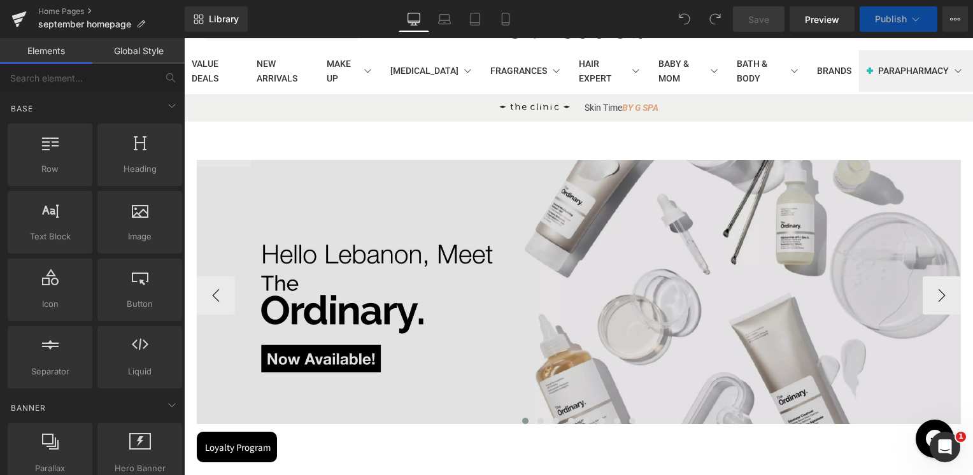
scroll to position [191, 0]
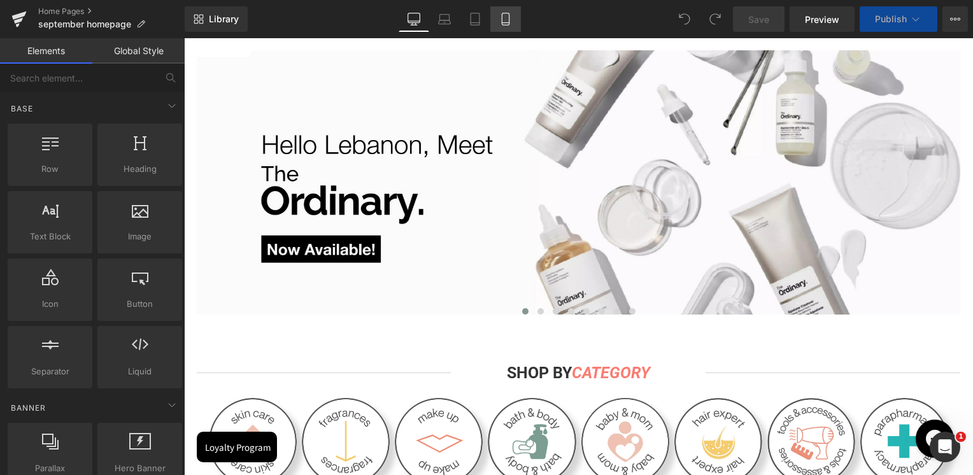
click at [508, 20] on icon at bounding box center [505, 19] width 13 height 13
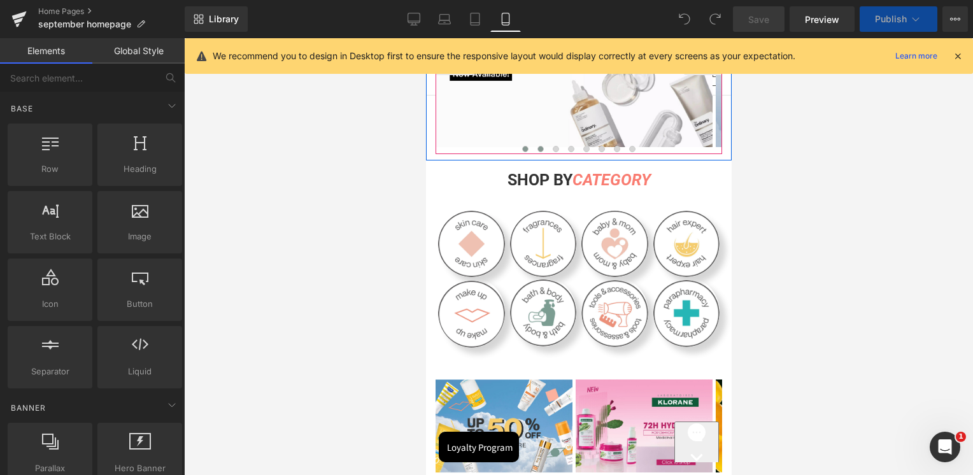
click at [537, 148] on span at bounding box center [540, 149] width 6 height 6
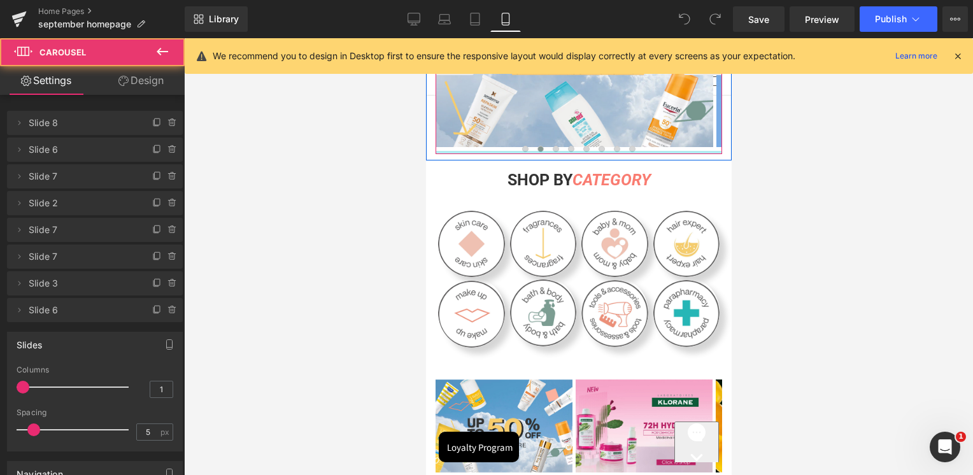
click at [549, 151] on div at bounding box center [578, 152] width 286 height 3
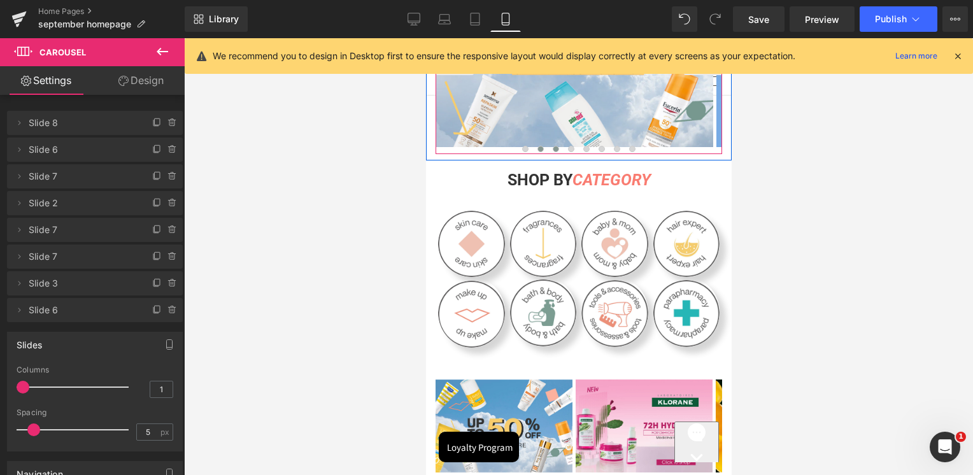
click at [552, 149] on span at bounding box center [555, 149] width 6 height 6
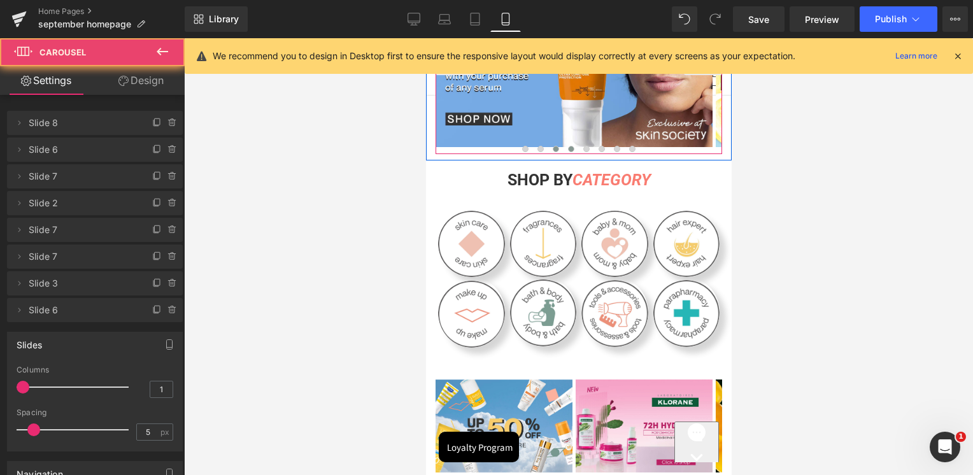
click at [563, 148] on button at bounding box center [570, 149] width 15 height 13
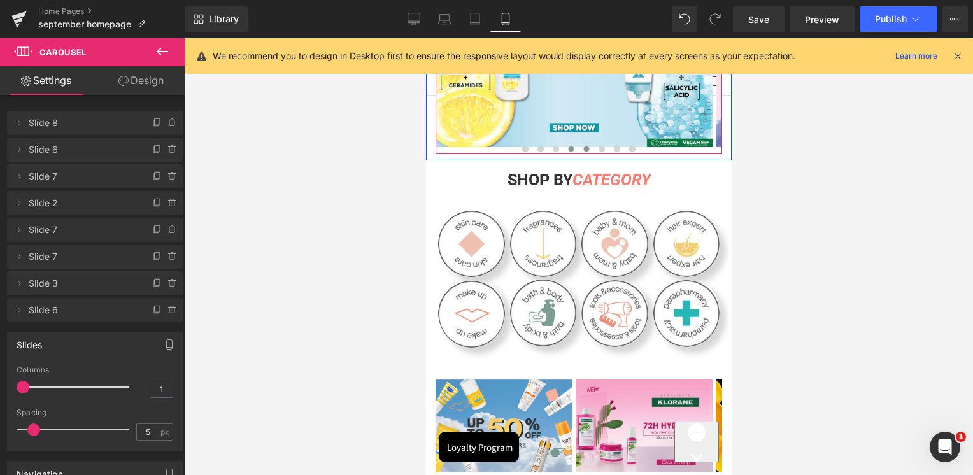
click at [582, 146] on span at bounding box center [585, 149] width 6 height 6
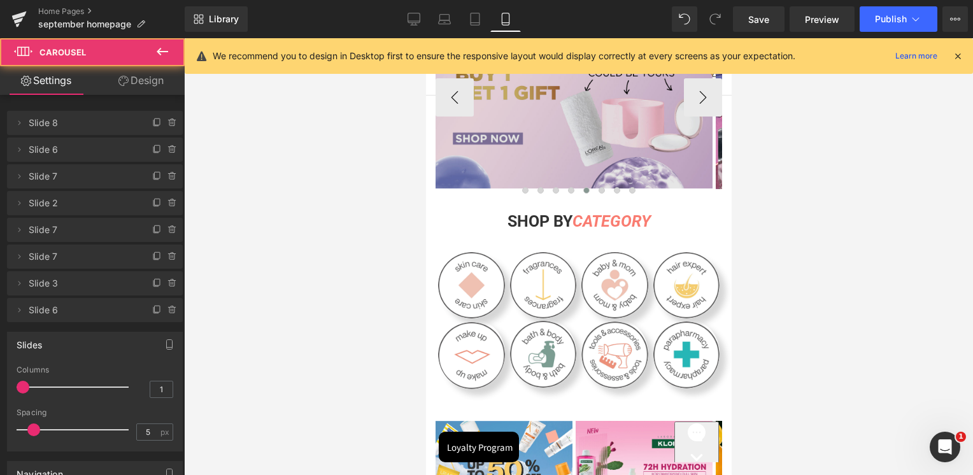
scroll to position [127, 0]
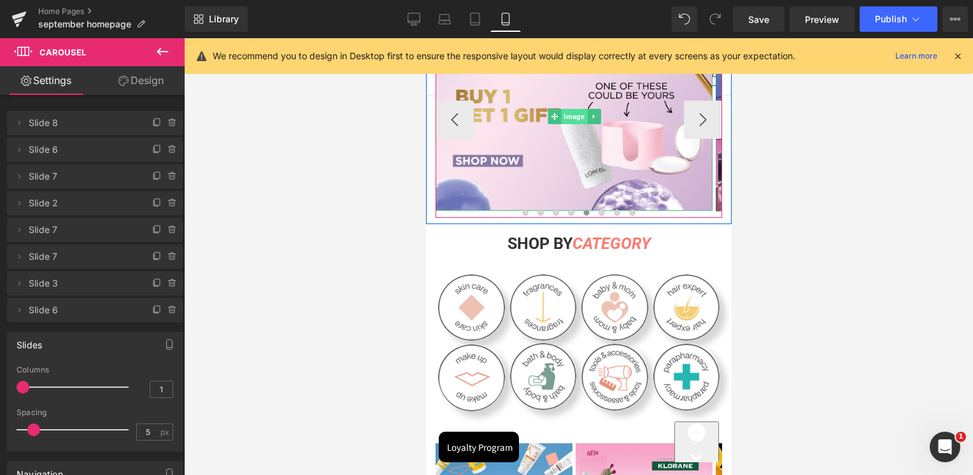
click at [580, 119] on span "Image" at bounding box center [573, 116] width 26 height 15
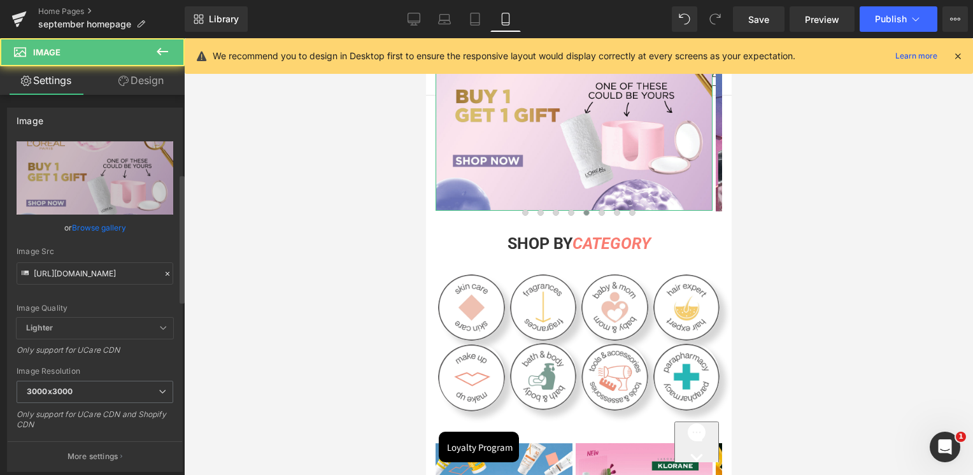
scroll to position [382, 0]
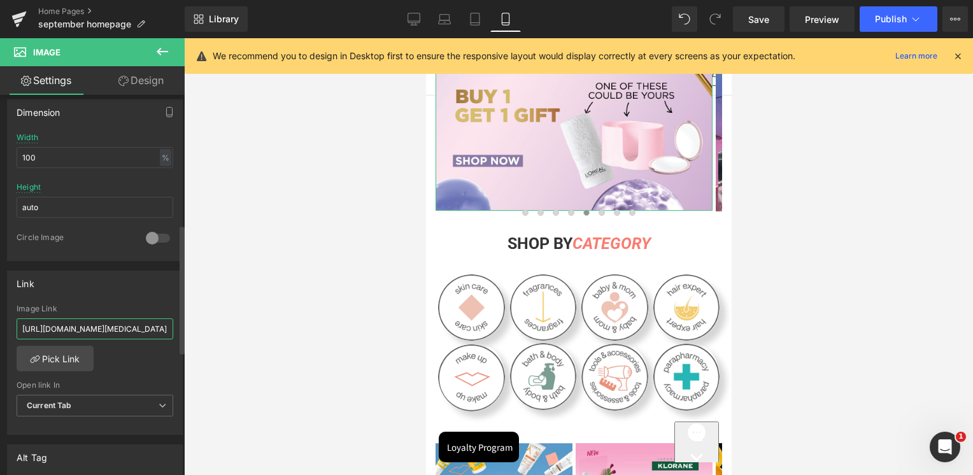
click at [94, 330] on input "[URL][DOMAIN_NAME][MEDICAL_DATA]" at bounding box center [95, 328] width 157 height 21
click at [105, 307] on div "Image Link" at bounding box center [95, 308] width 157 height 9
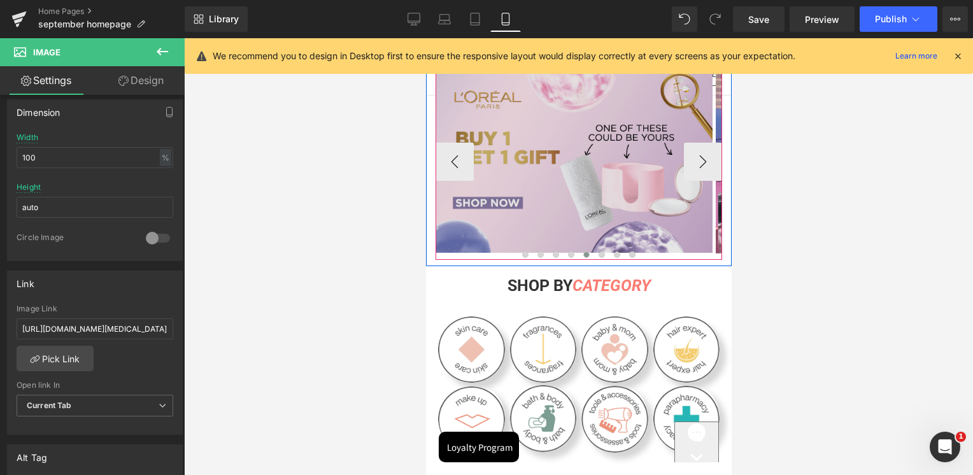
scroll to position [64, 0]
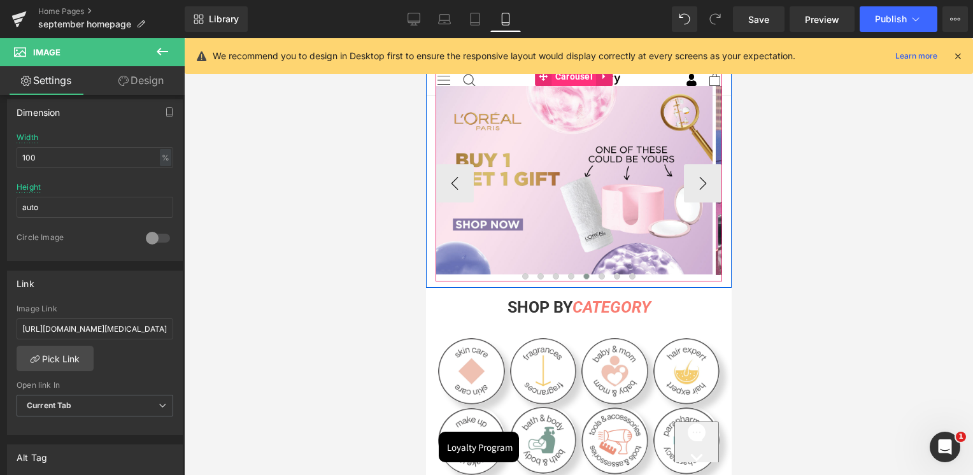
drag, startPoint x: 574, startPoint y: 78, endPoint x: 560, endPoint y: 82, distance: 14.1
click at [574, 78] on span "Carousel" at bounding box center [573, 76] width 44 height 19
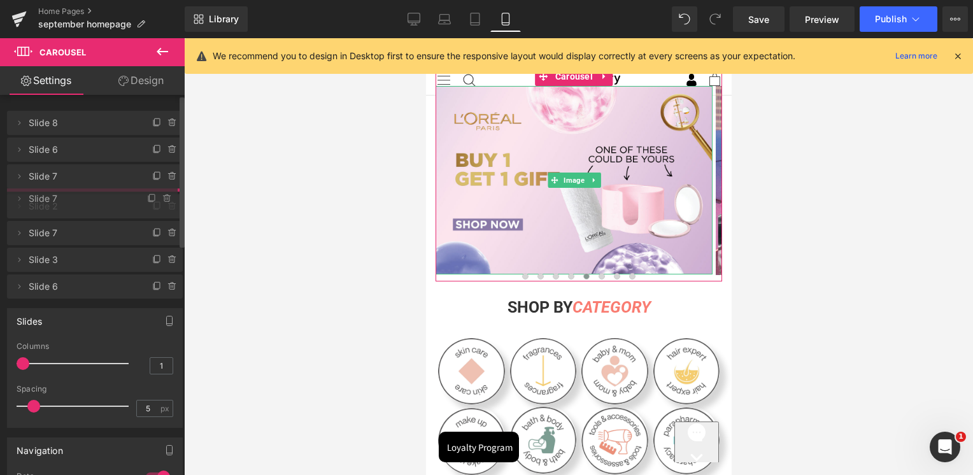
drag, startPoint x: 71, startPoint y: 229, endPoint x: 80, endPoint y: 198, distance: 32.3
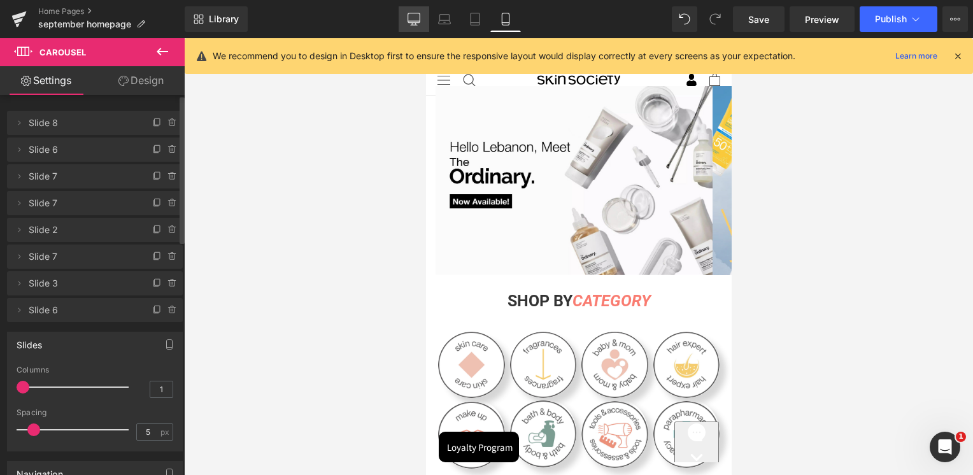
click at [407, 19] on link "Desktop" at bounding box center [413, 18] width 31 height 25
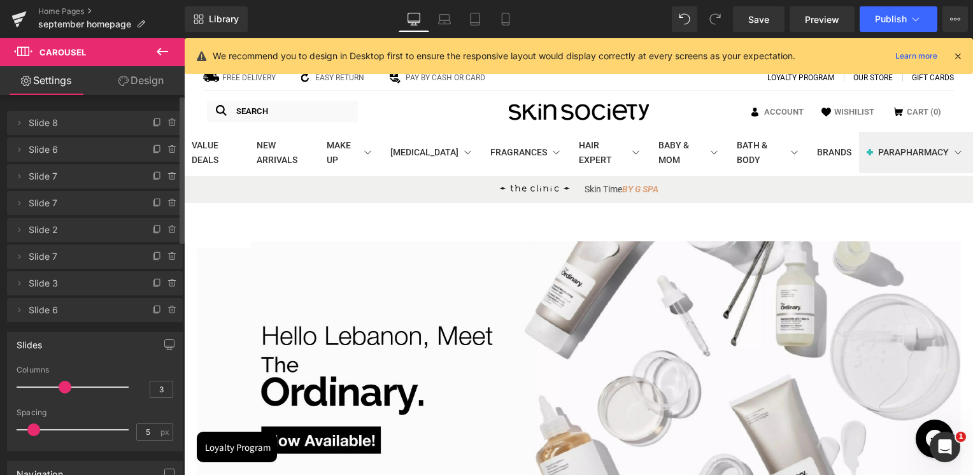
scroll to position [191, 0]
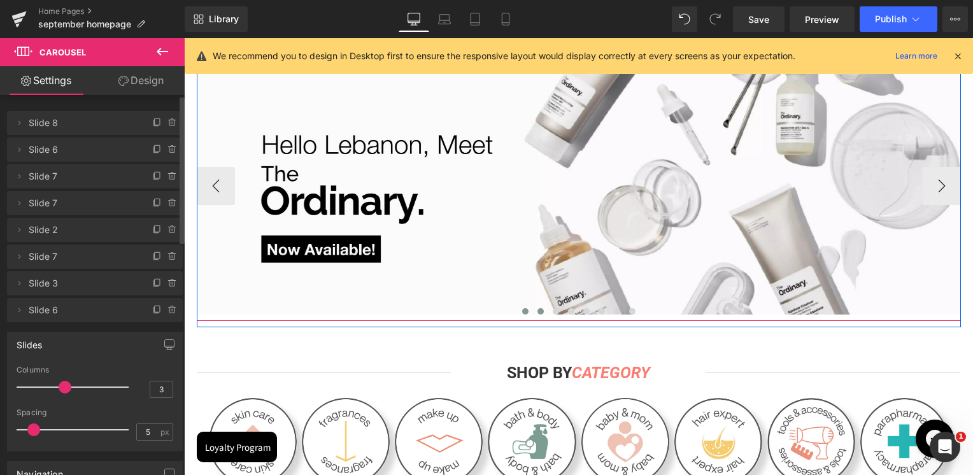
click at [537, 309] on span at bounding box center [540, 311] width 6 height 6
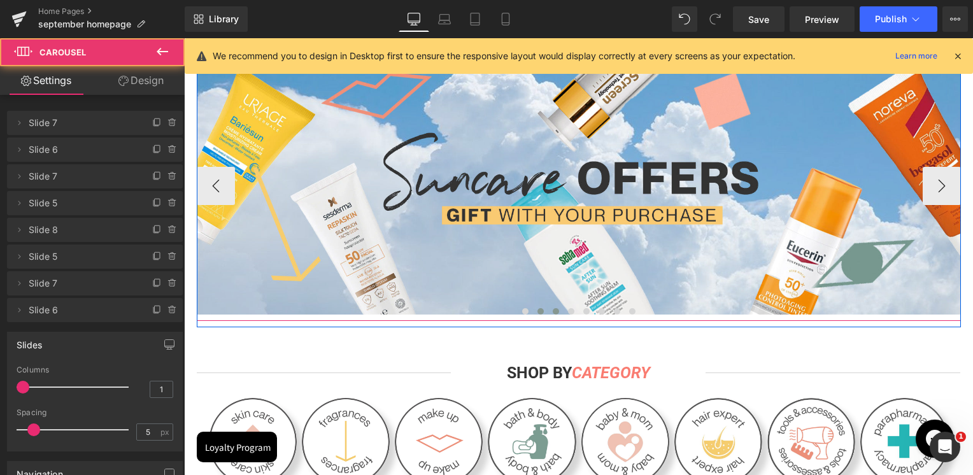
click at [548, 312] on button at bounding box center [555, 311] width 15 height 13
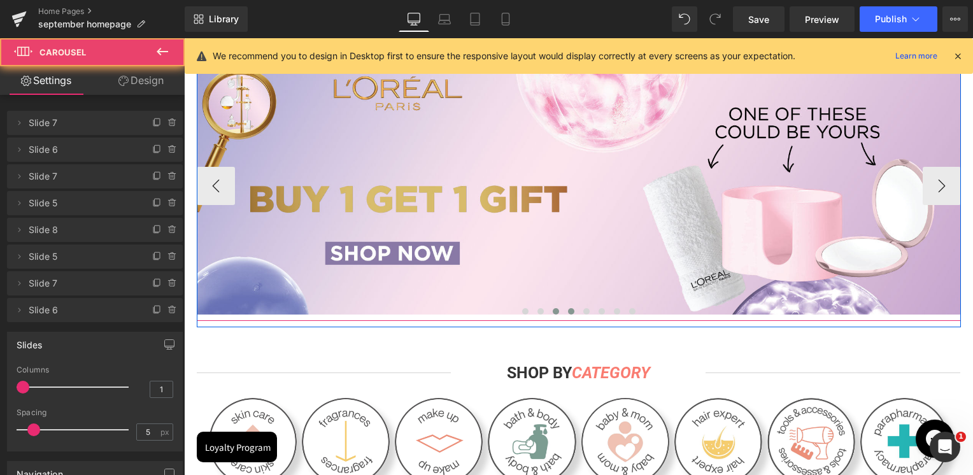
click at [563, 311] on button at bounding box center [570, 311] width 15 height 13
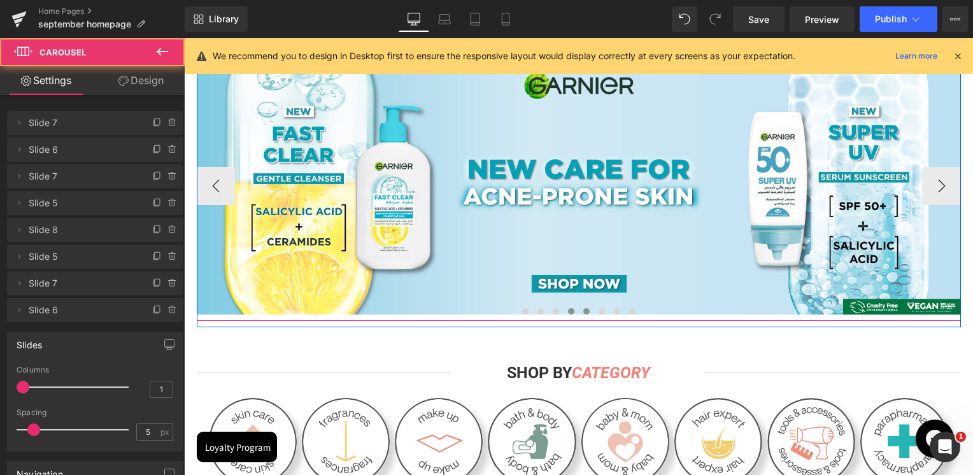
click at [583, 313] on span at bounding box center [586, 311] width 6 height 6
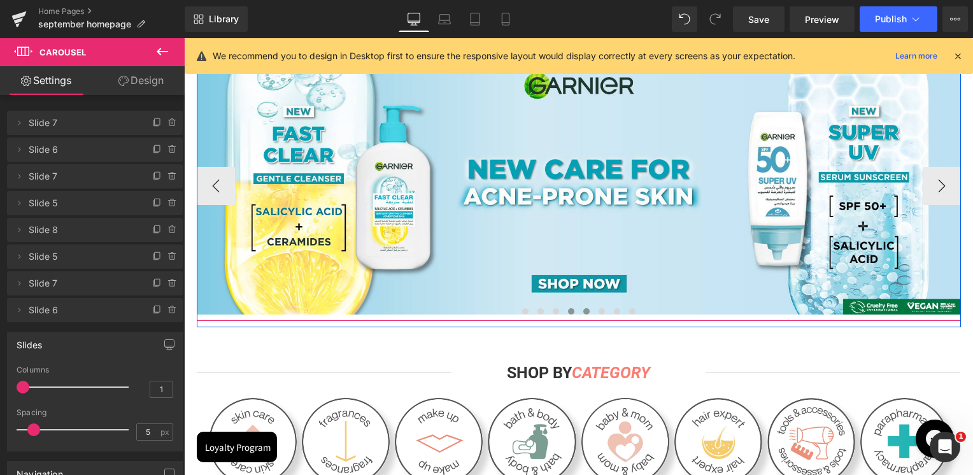
click at [568, 313] on span at bounding box center [571, 311] width 6 height 6
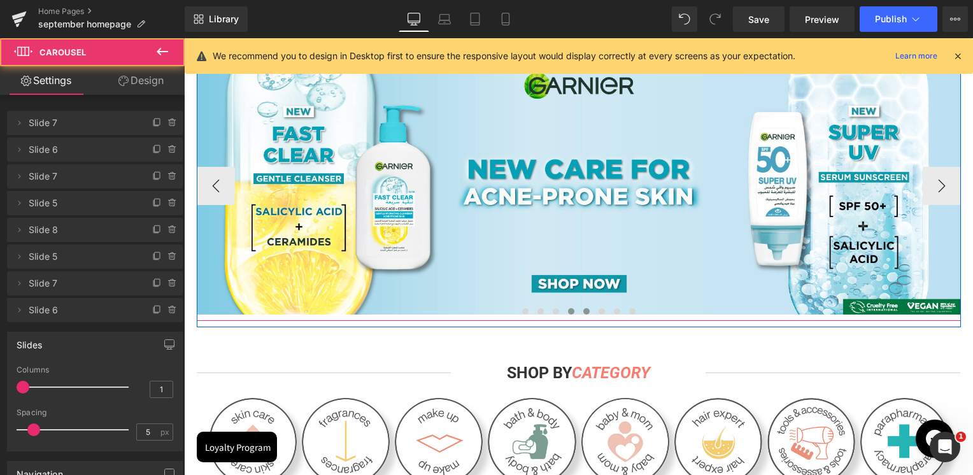
click at [583, 311] on span at bounding box center [586, 311] width 6 height 6
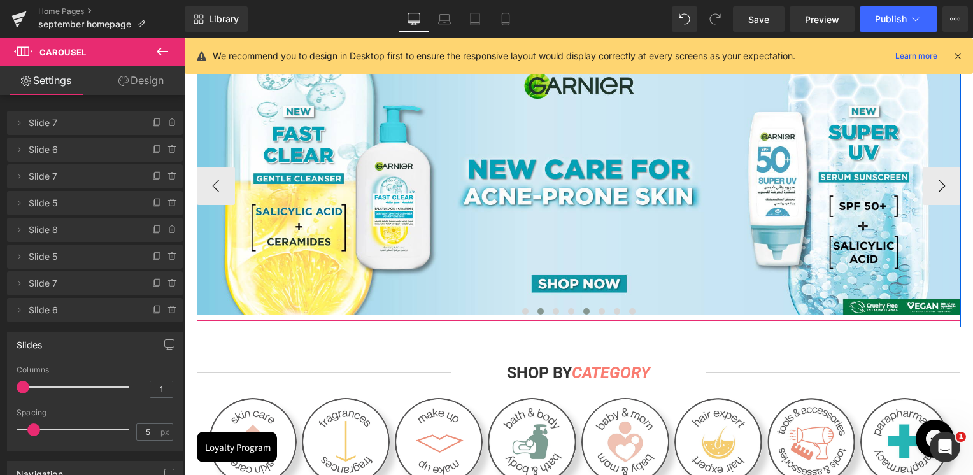
click at [542, 314] on button at bounding box center [540, 311] width 15 height 13
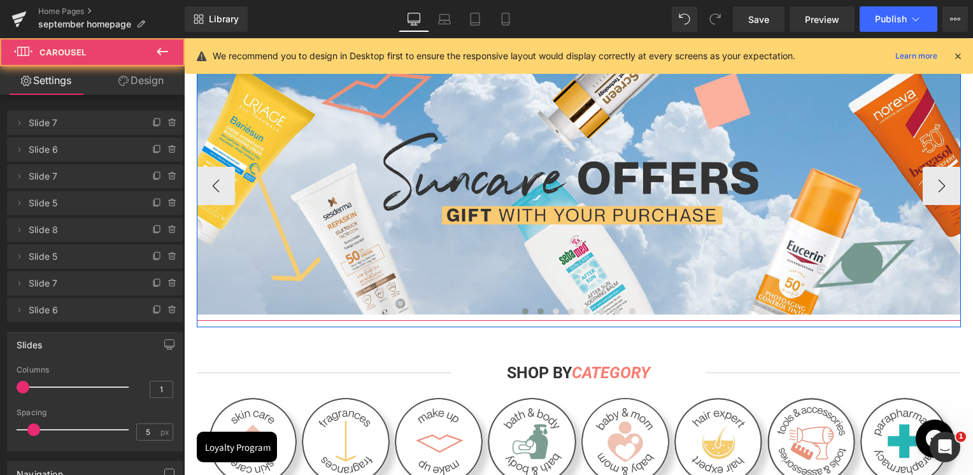
click at [522, 312] on span at bounding box center [525, 311] width 6 height 6
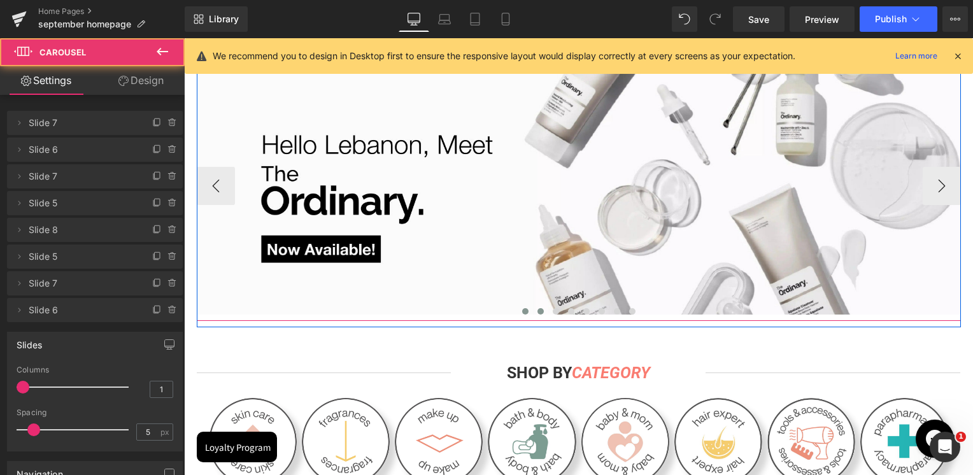
click at [537, 310] on span at bounding box center [540, 311] width 6 height 6
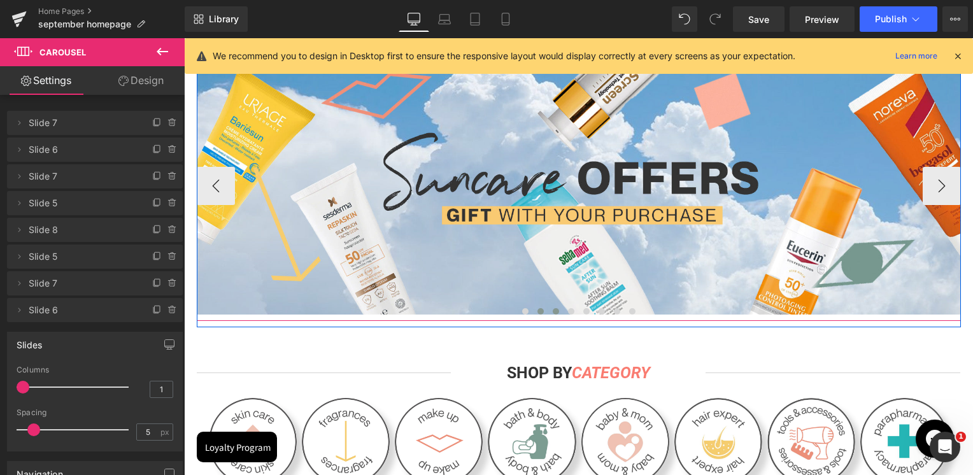
click at [548, 309] on button at bounding box center [555, 311] width 15 height 13
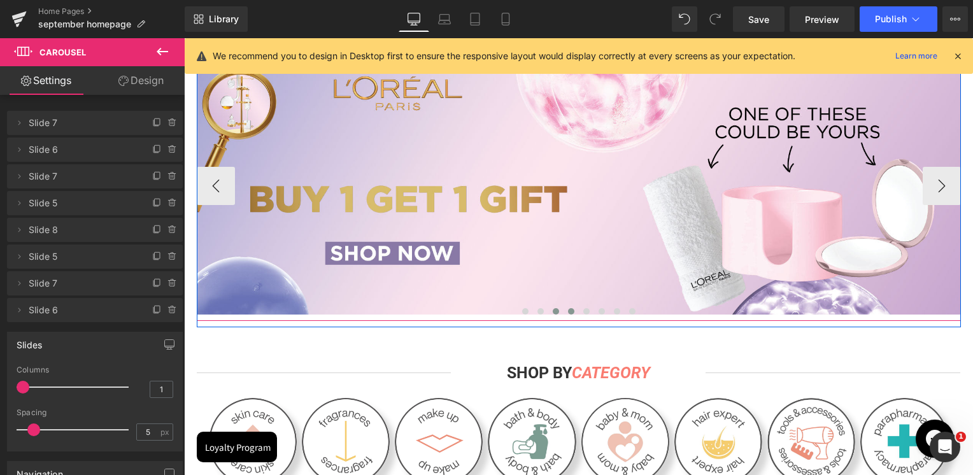
click at [568, 311] on span at bounding box center [571, 311] width 6 height 6
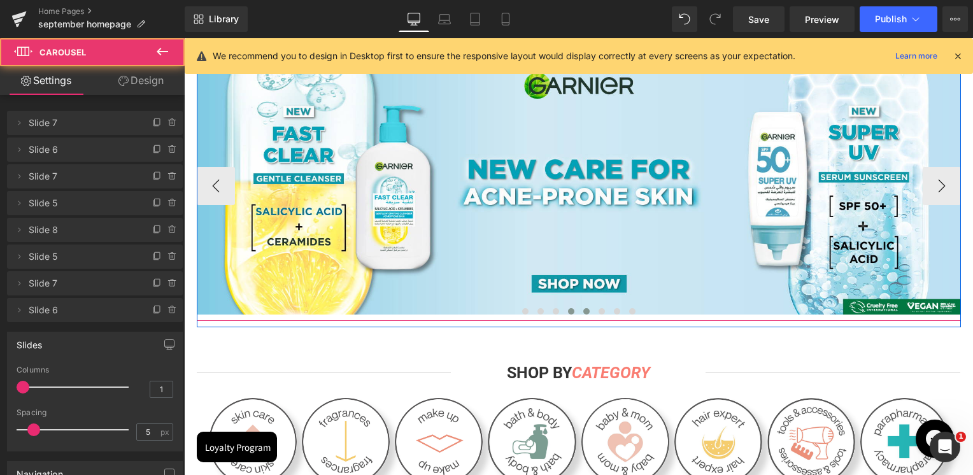
click at [579, 311] on button at bounding box center [586, 311] width 15 height 13
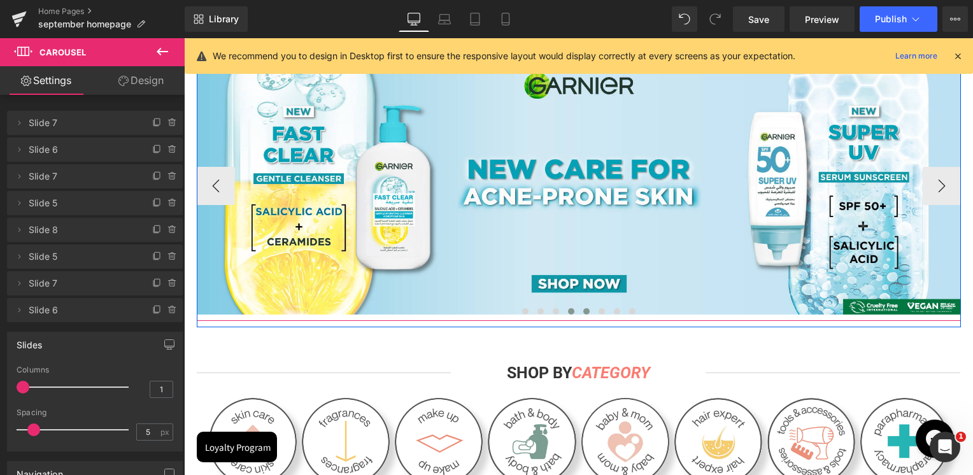
click at [568, 313] on span at bounding box center [571, 311] width 6 height 6
click at [583, 312] on span at bounding box center [586, 311] width 6 height 6
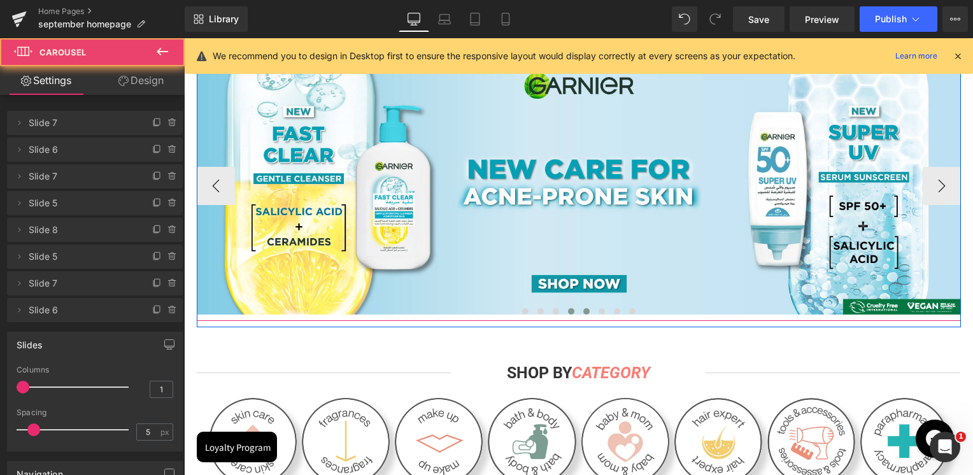
click at [567, 314] on button at bounding box center [570, 311] width 15 height 13
click at [552, 314] on span at bounding box center [555, 311] width 6 height 6
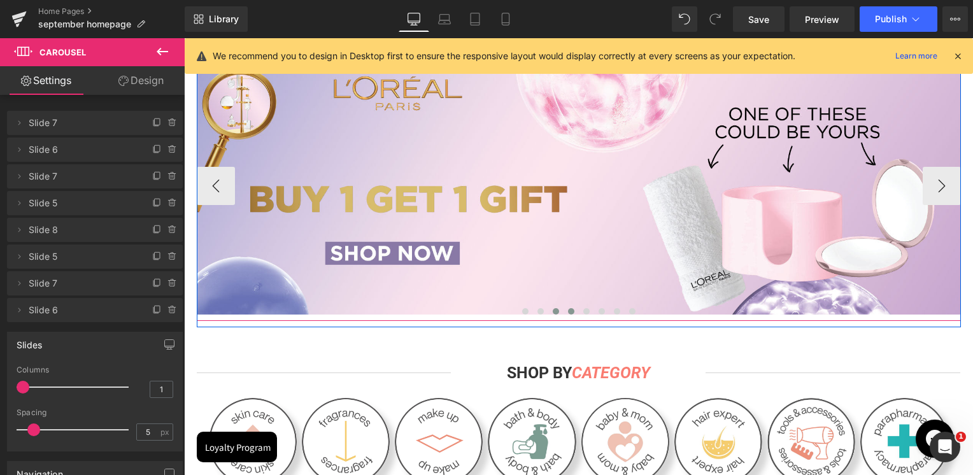
click at [568, 313] on span at bounding box center [571, 311] width 6 height 6
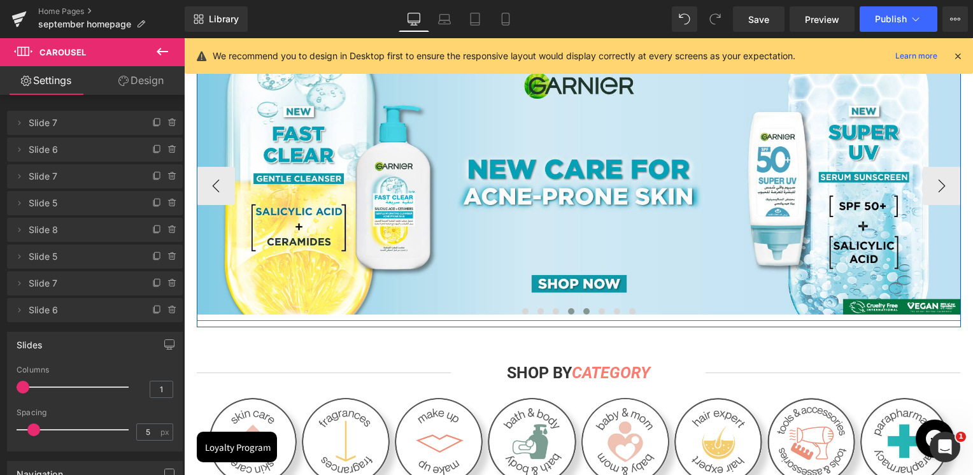
click at [585, 316] on button at bounding box center [586, 311] width 15 height 13
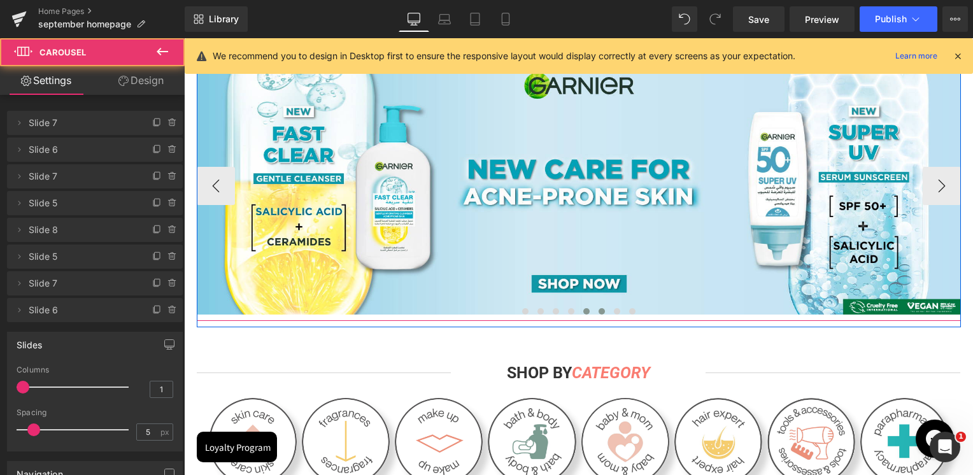
click at [598, 312] on span at bounding box center [601, 311] width 6 height 6
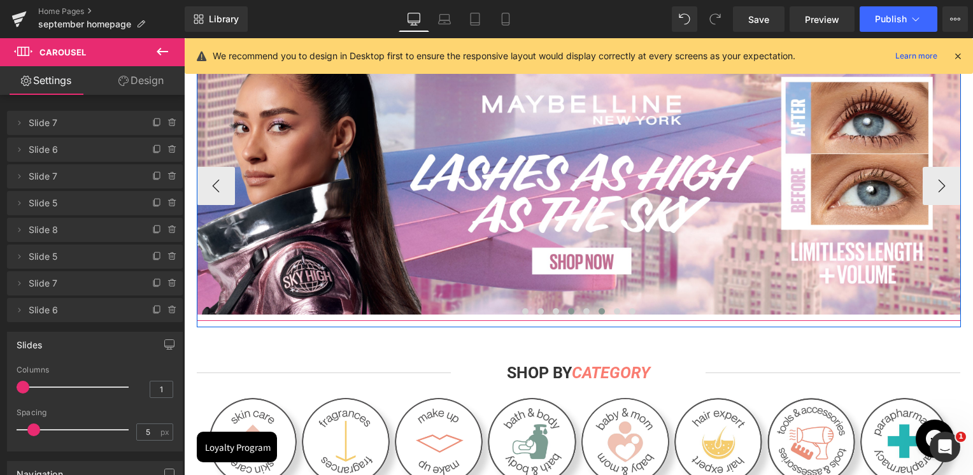
click at [568, 314] on span at bounding box center [571, 311] width 6 height 6
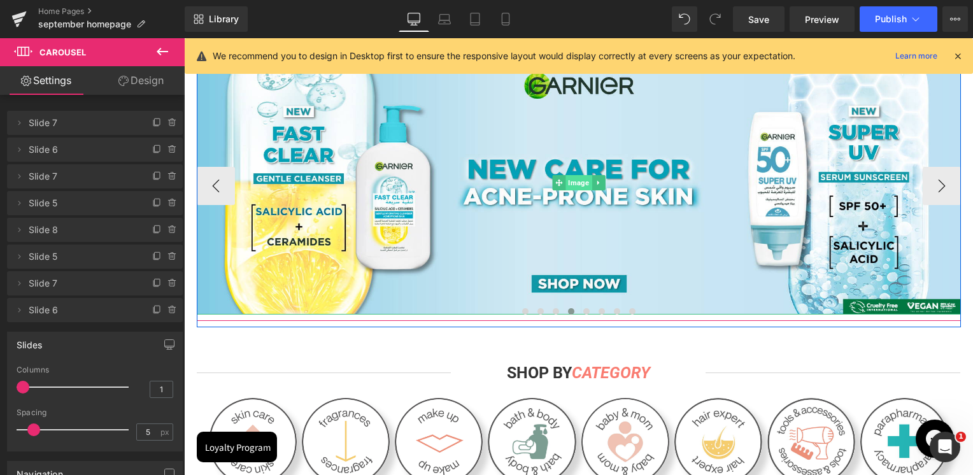
click at [571, 176] on span "Image" at bounding box center [578, 182] width 26 height 15
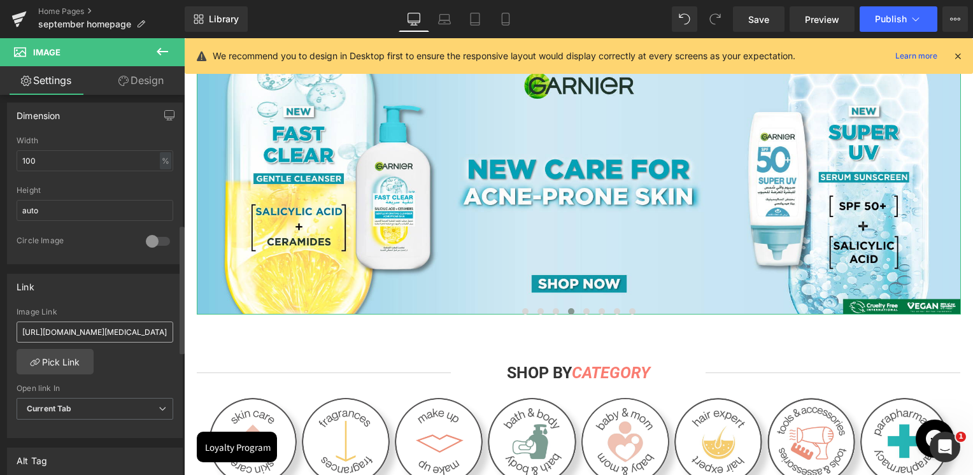
scroll to position [382, 0]
click at [74, 332] on input "[URL][DOMAIN_NAME][MEDICAL_DATA]" at bounding box center [95, 330] width 157 height 21
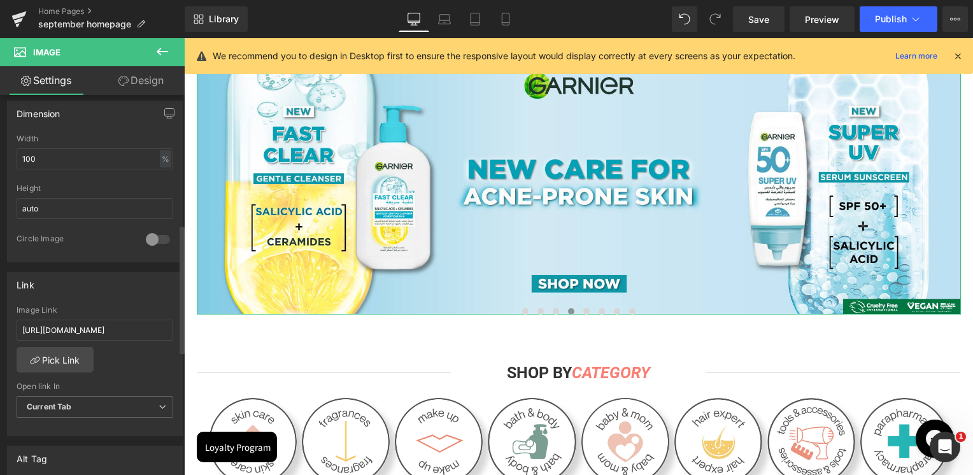
type input "[URL][DOMAIN_NAME]"
click at [104, 294] on div "Link [URL][DOMAIN_NAME][MEDICAL_DATA] Image Link [URL][DOMAIN_NAME] Pick Link C…" at bounding box center [95, 354] width 176 height 165
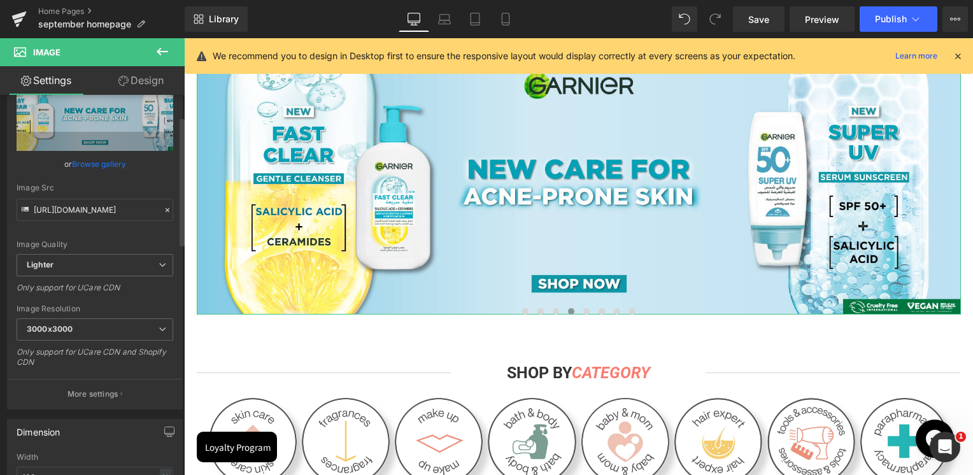
scroll to position [64, 0]
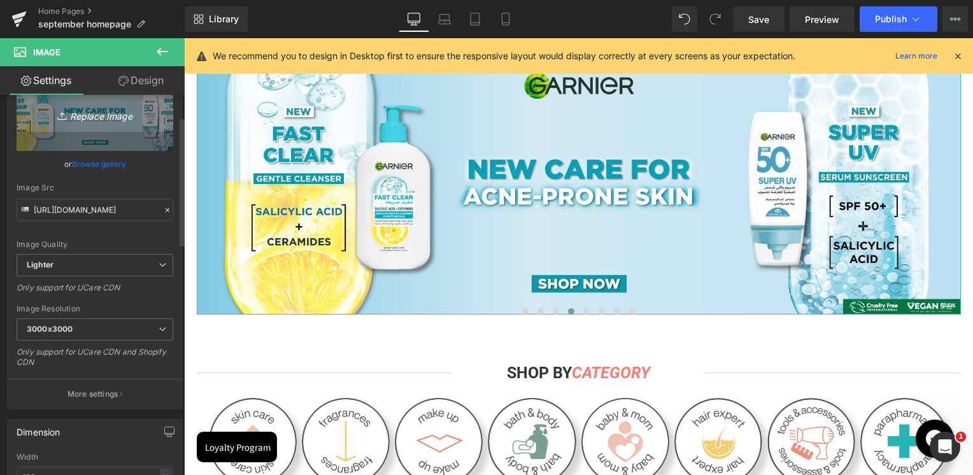
click at [77, 129] on link "Replace Image" at bounding box center [95, 114] width 157 height 73
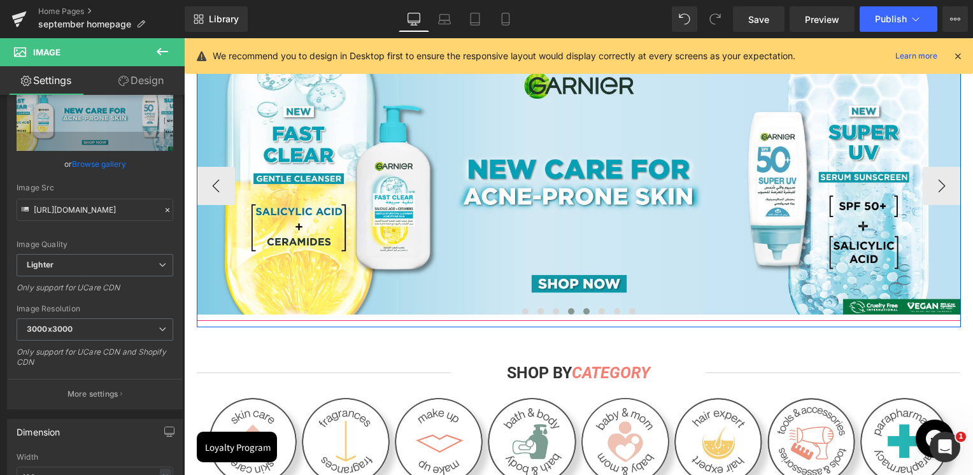
click at [583, 311] on span at bounding box center [586, 311] width 6 height 6
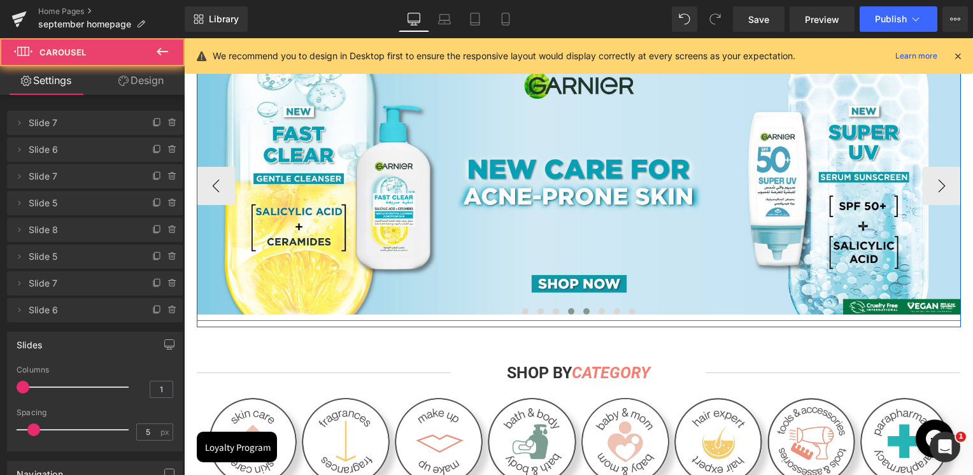
click at [568, 311] on span at bounding box center [571, 311] width 6 height 6
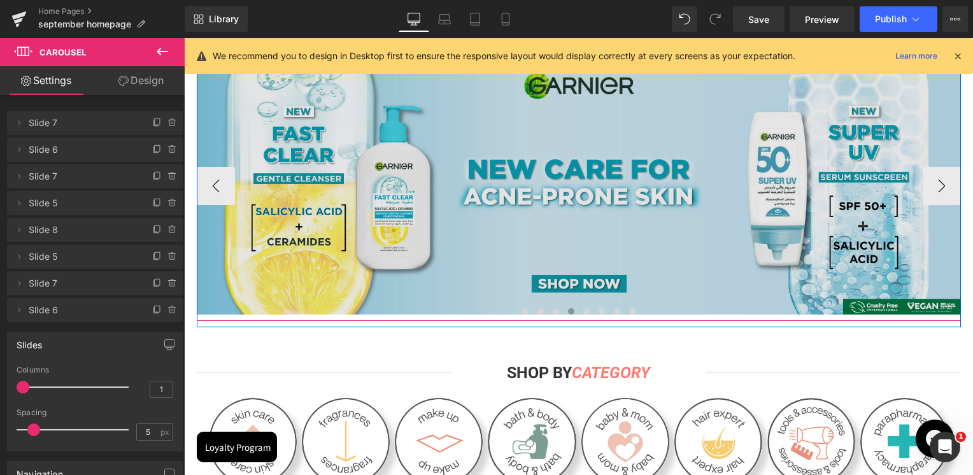
click at [556, 239] on img at bounding box center [579, 182] width 764 height 264
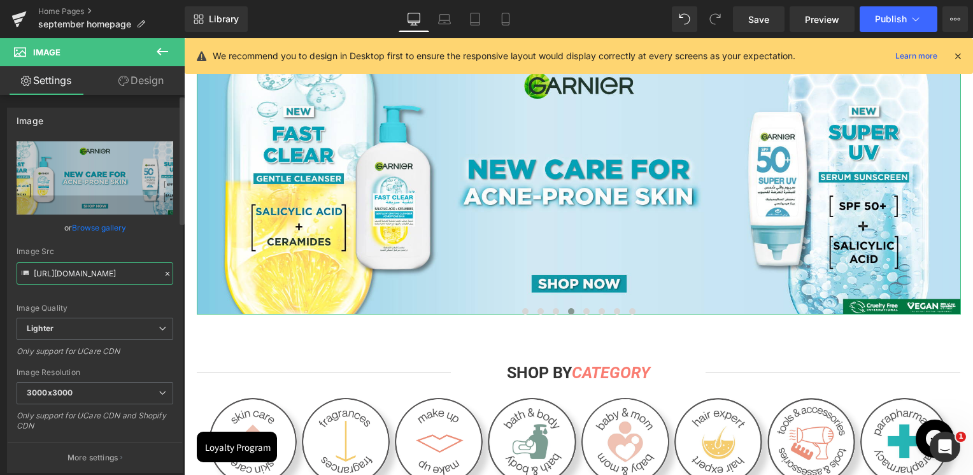
click at [66, 272] on input "[URL][DOMAIN_NAME]" at bounding box center [95, 273] width 157 height 22
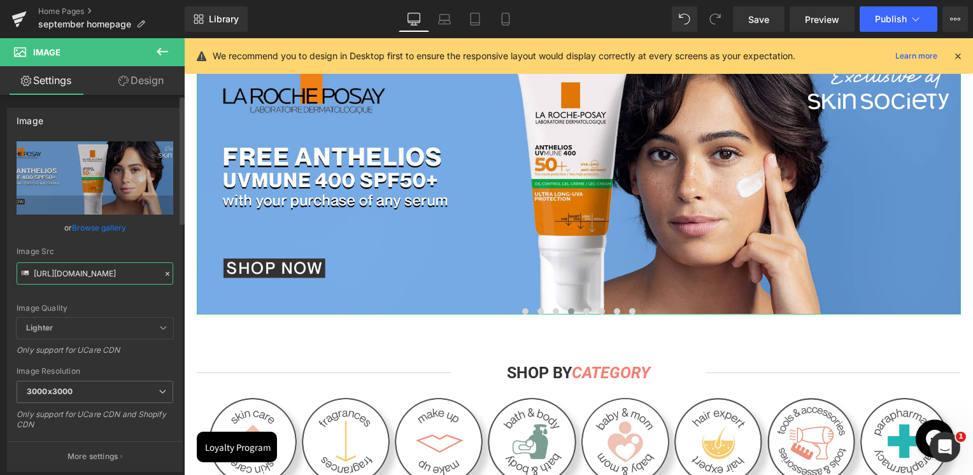
type input "[URL][DOMAIN_NAME]"
click at [91, 253] on div "Image Src" at bounding box center [95, 251] width 157 height 9
click at [552, 313] on span at bounding box center [555, 311] width 6 height 6
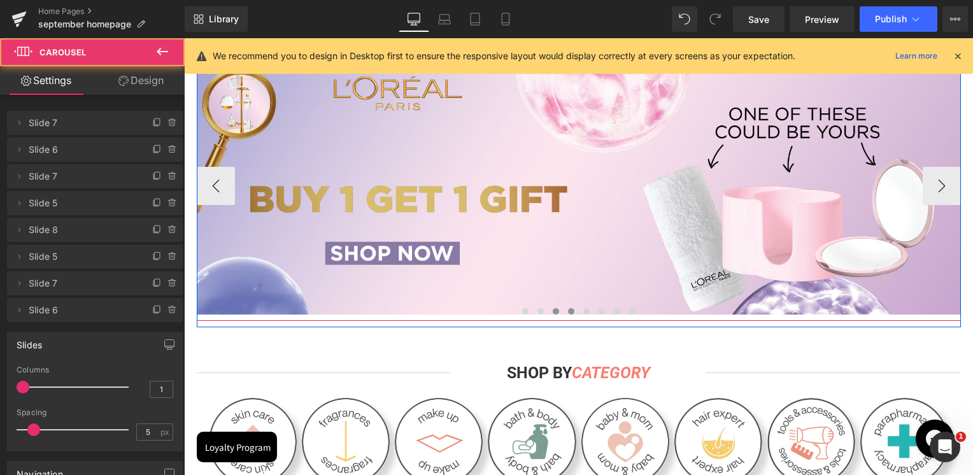
click at [563, 309] on button at bounding box center [570, 311] width 15 height 13
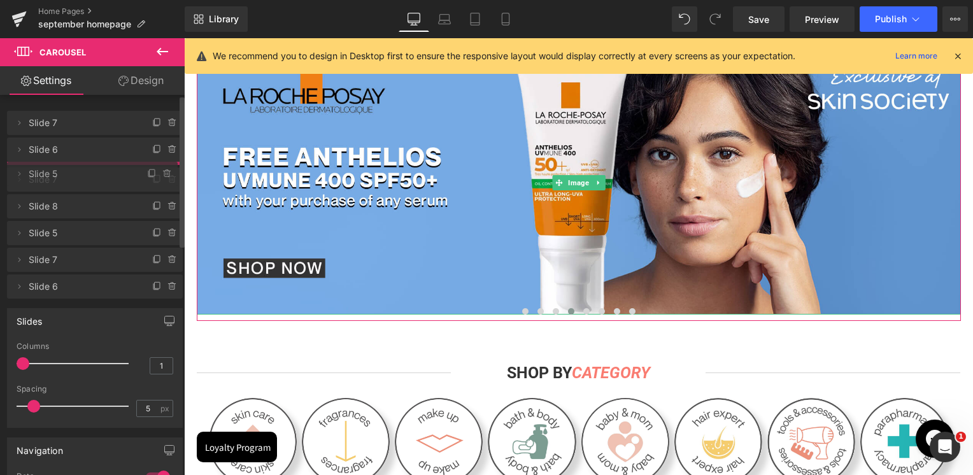
drag, startPoint x: 71, startPoint y: 204, endPoint x: 83, endPoint y: 175, distance: 31.7
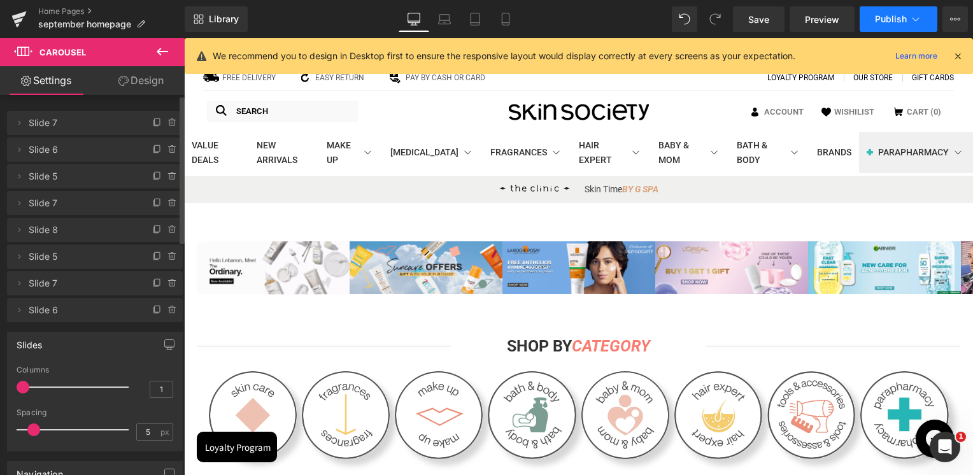
click at [894, 15] on span "Publish" at bounding box center [891, 19] width 32 height 10
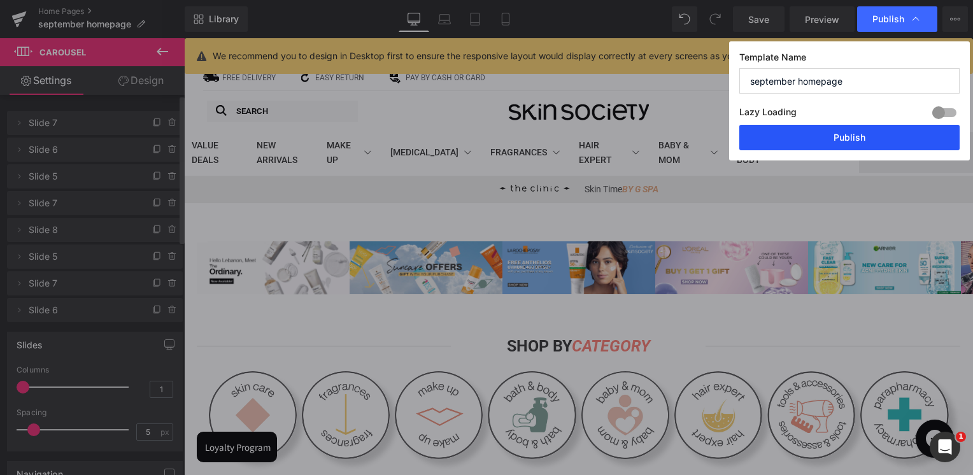
click at [850, 134] on button "Publish" at bounding box center [849, 137] width 220 height 25
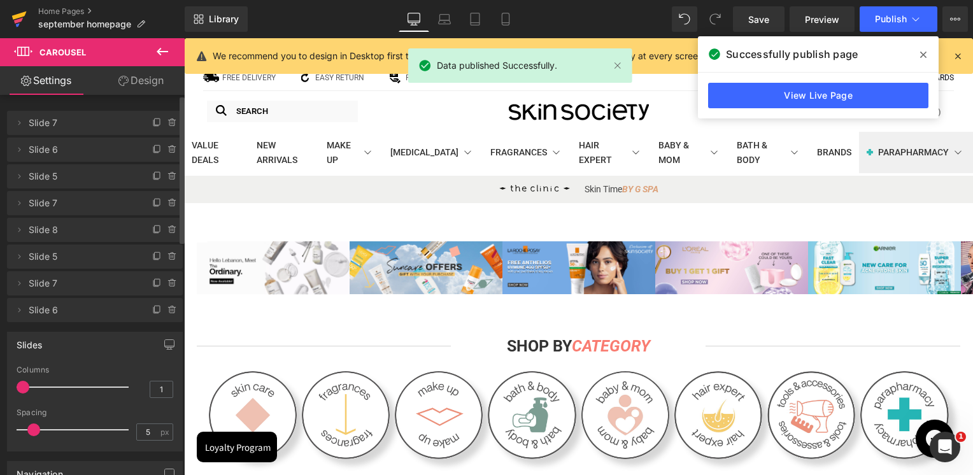
click at [23, 13] on icon at bounding box center [19, 15] width 15 height 8
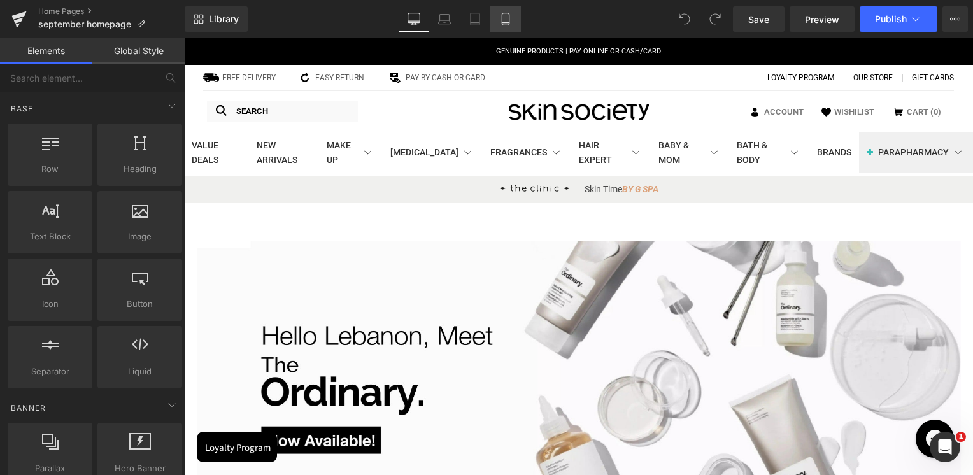
drag, startPoint x: 109, startPoint y: 356, endPoint x: 503, endPoint y: 17, distance: 520.4
click at [503, 17] on icon at bounding box center [505, 19] width 13 height 13
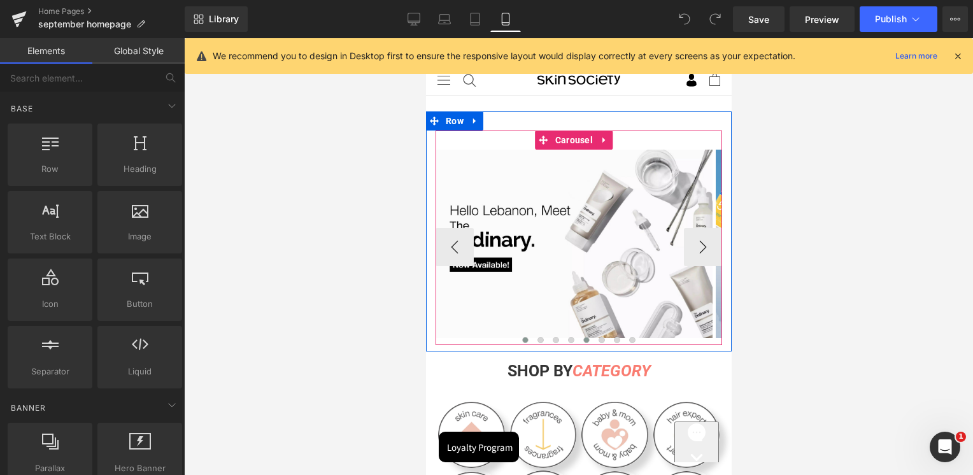
click at [583, 339] on span at bounding box center [585, 340] width 6 height 6
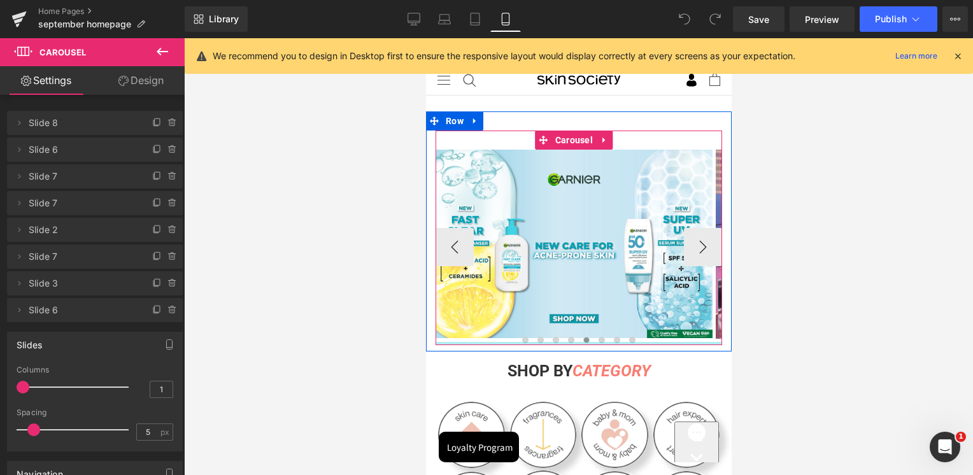
click at [567, 342] on div at bounding box center [578, 343] width 286 height 3
click at [599, 339] on span at bounding box center [601, 340] width 6 height 6
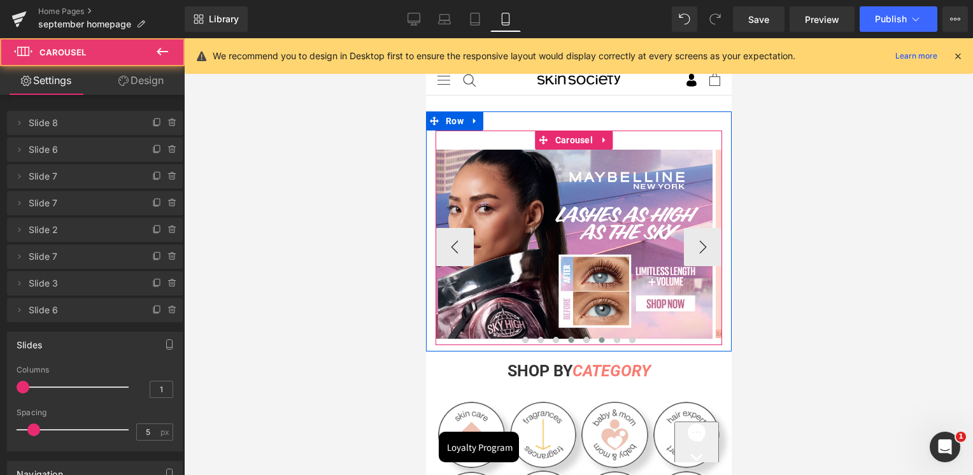
click at [567, 337] on span at bounding box center [570, 340] width 6 height 6
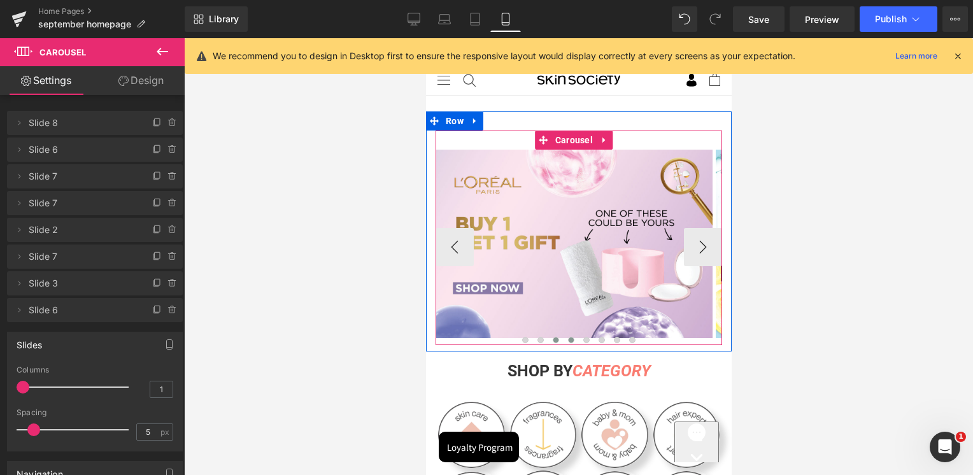
click at [552, 337] on span at bounding box center [555, 340] width 6 height 6
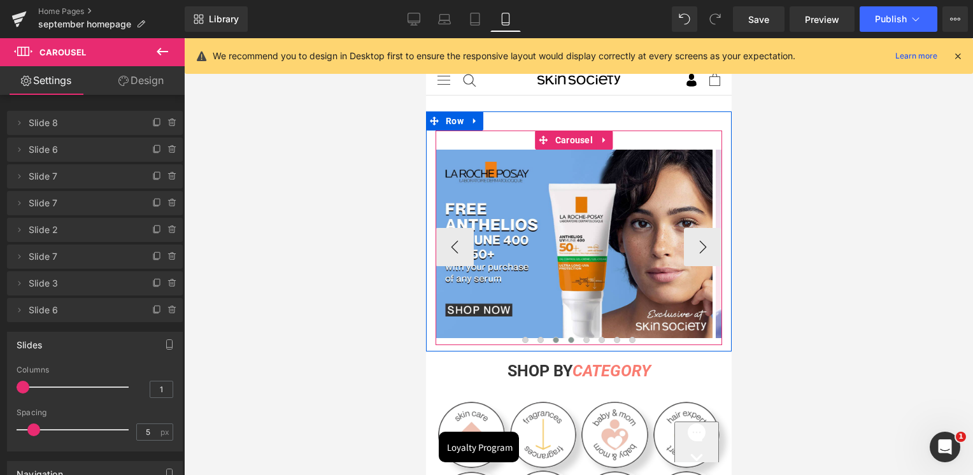
click at [568, 337] on span at bounding box center [570, 340] width 6 height 6
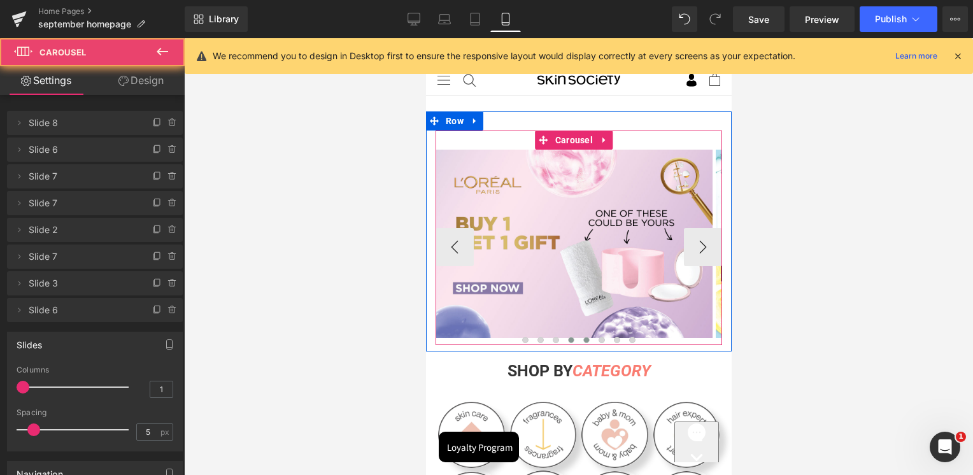
click at [582, 339] on span at bounding box center [585, 340] width 6 height 6
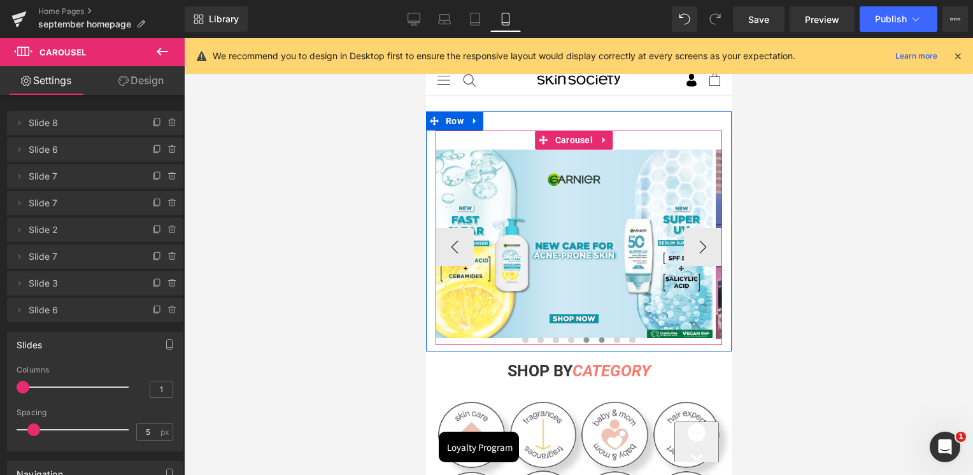
click at [593, 339] on button at bounding box center [600, 340] width 15 height 13
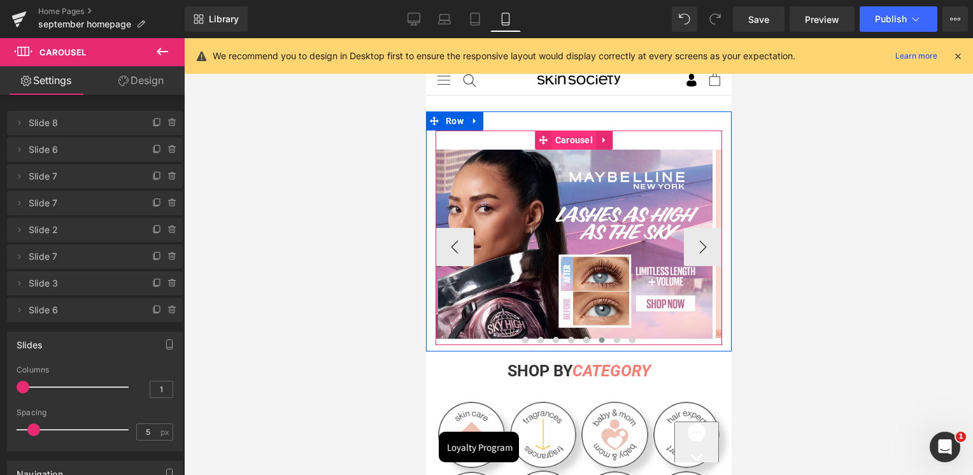
click at [583, 139] on span "Carousel" at bounding box center [573, 139] width 44 height 19
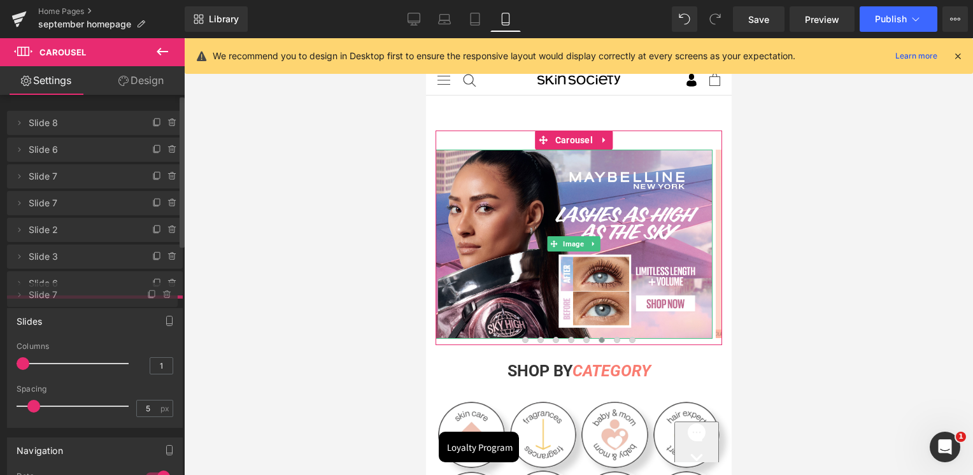
drag, startPoint x: 63, startPoint y: 254, endPoint x: 52, endPoint y: 292, distance: 39.7
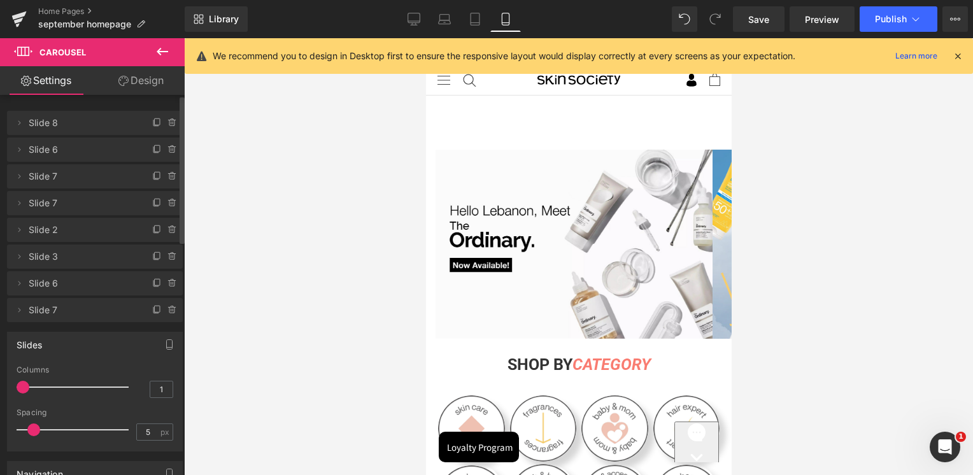
click at [395, 17] on div "Library Mobile Desktop Laptop Tablet Mobile Save Preview Publish Scheduled View…" at bounding box center [579, 18] width 788 height 25
click at [414, 15] on icon at bounding box center [413, 19] width 13 height 13
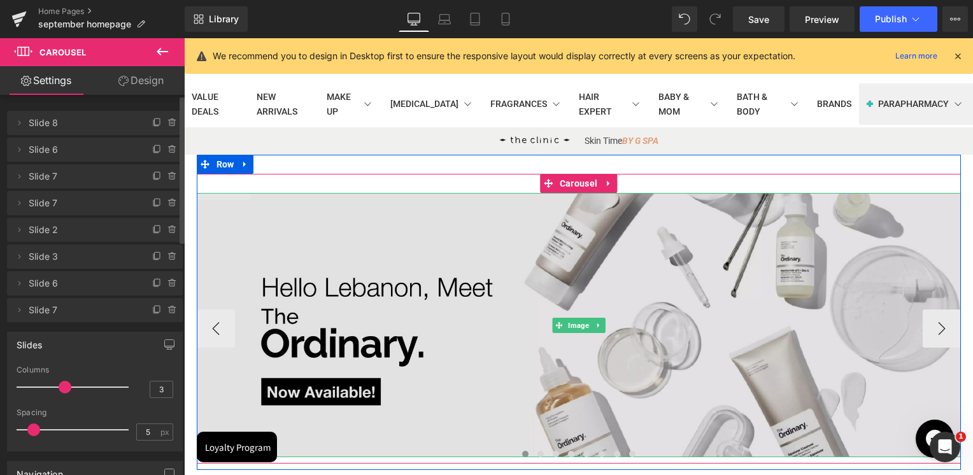
scroll to position [127, 0]
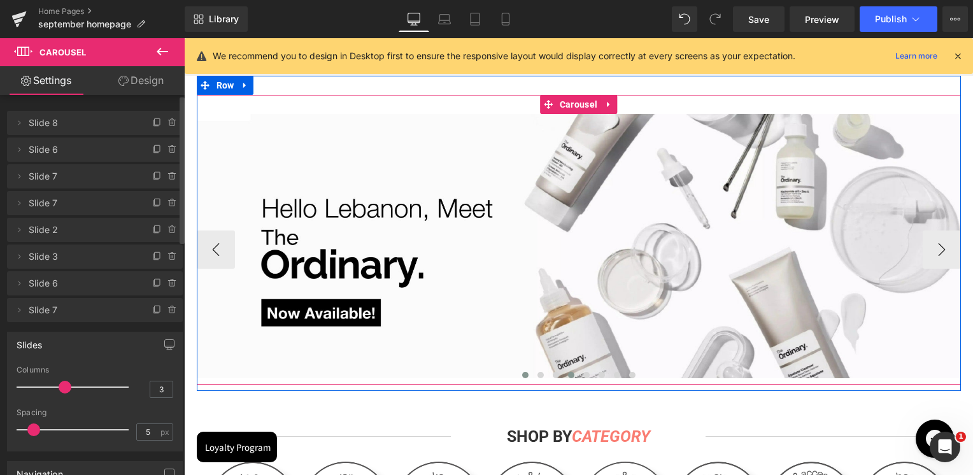
click at [571, 373] on button at bounding box center [570, 375] width 15 height 13
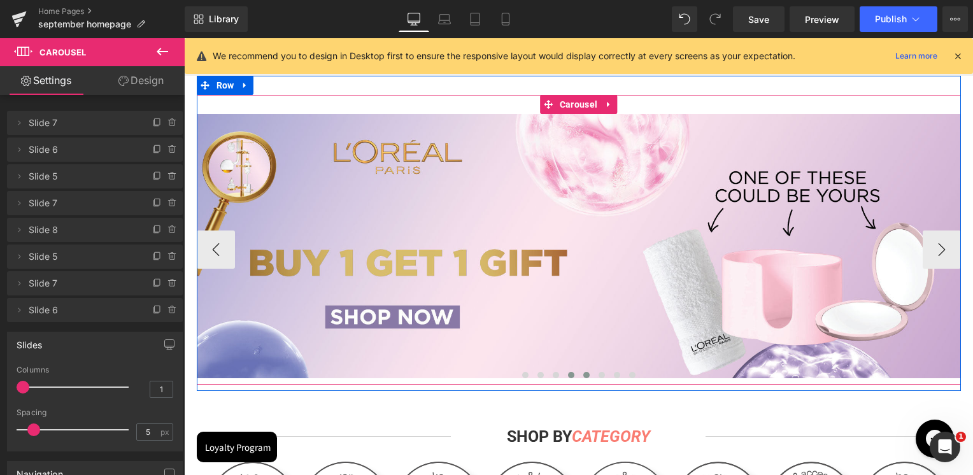
click at [579, 370] on button at bounding box center [586, 375] width 15 height 13
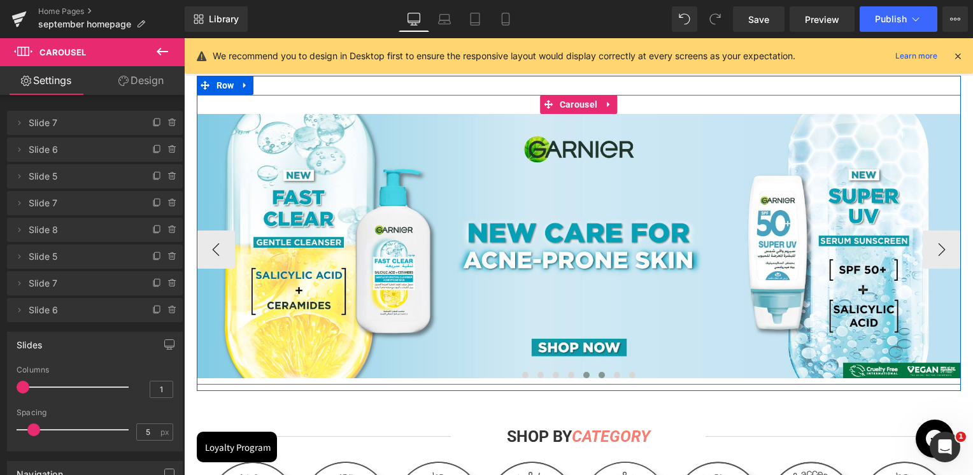
click at [598, 370] on button at bounding box center [601, 375] width 15 height 13
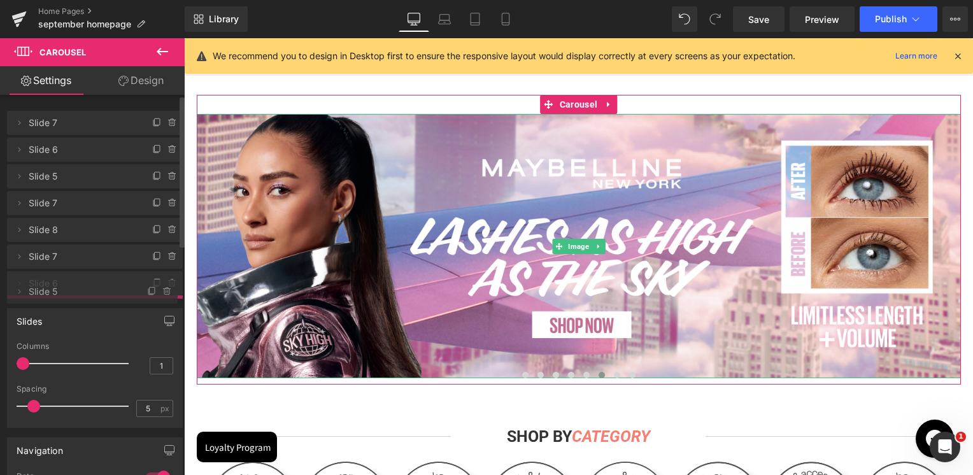
drag, startPoint x: 74, startPoint y: 251, endPoint x: 70, endPoint y: 286, distance: 35.2
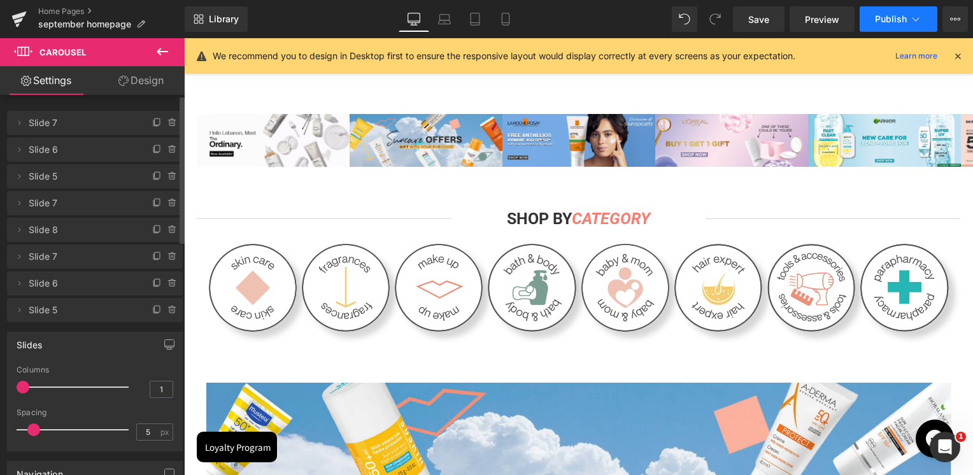
click at [904, 17] on span "Publish" at bounding box center [891, 19] width 32 height 10
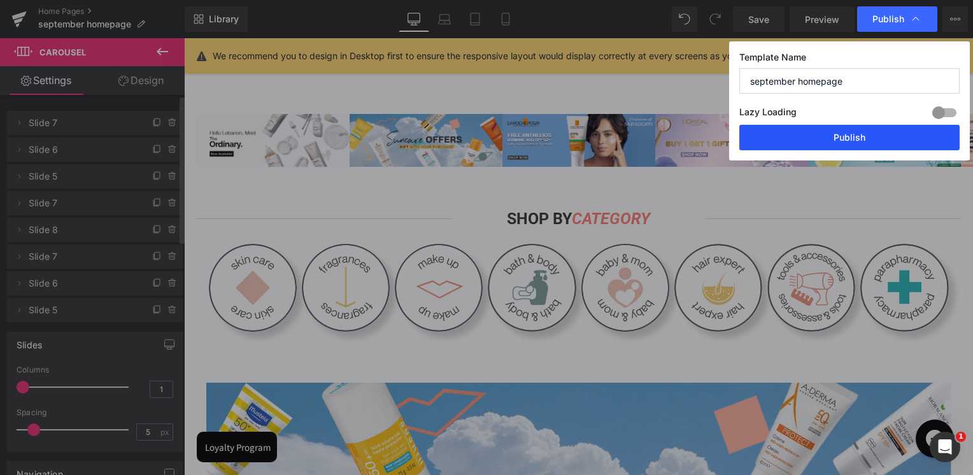
click at [873, 131] on button "Publish" at bounding box center [849, 137] width 220 height 25
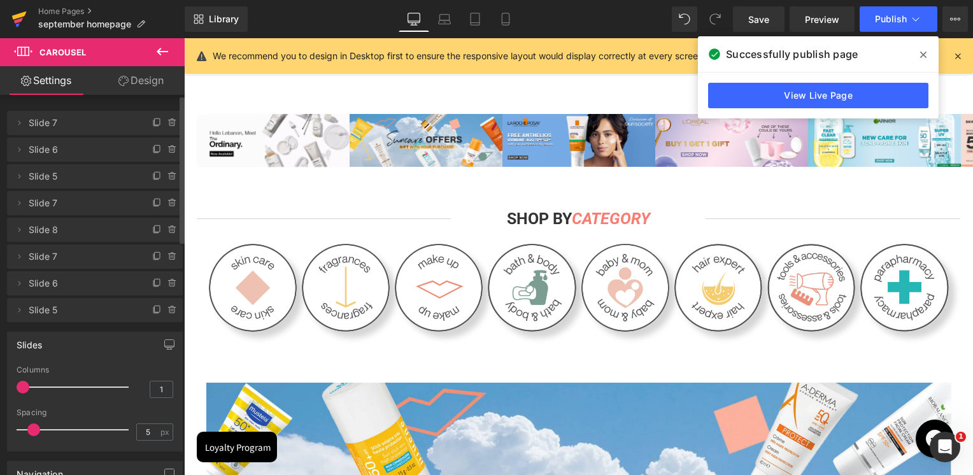
click at [7, 24] on link at bounding box center [19, 19] width 38 height 38
